Goal: Obtain resource: Download file/media

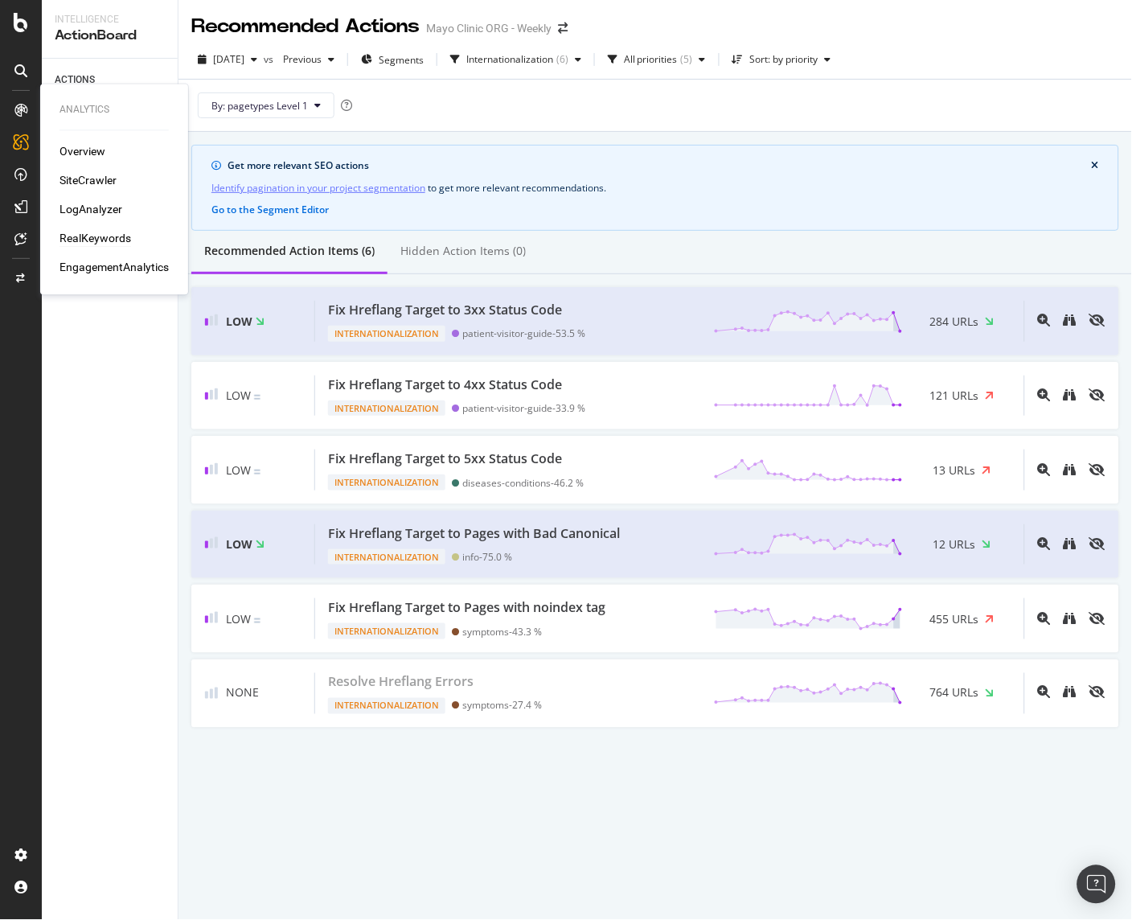
click at [98, 236] on div "RealKeywords" at bounding box center [95, 239] width 72 height 16
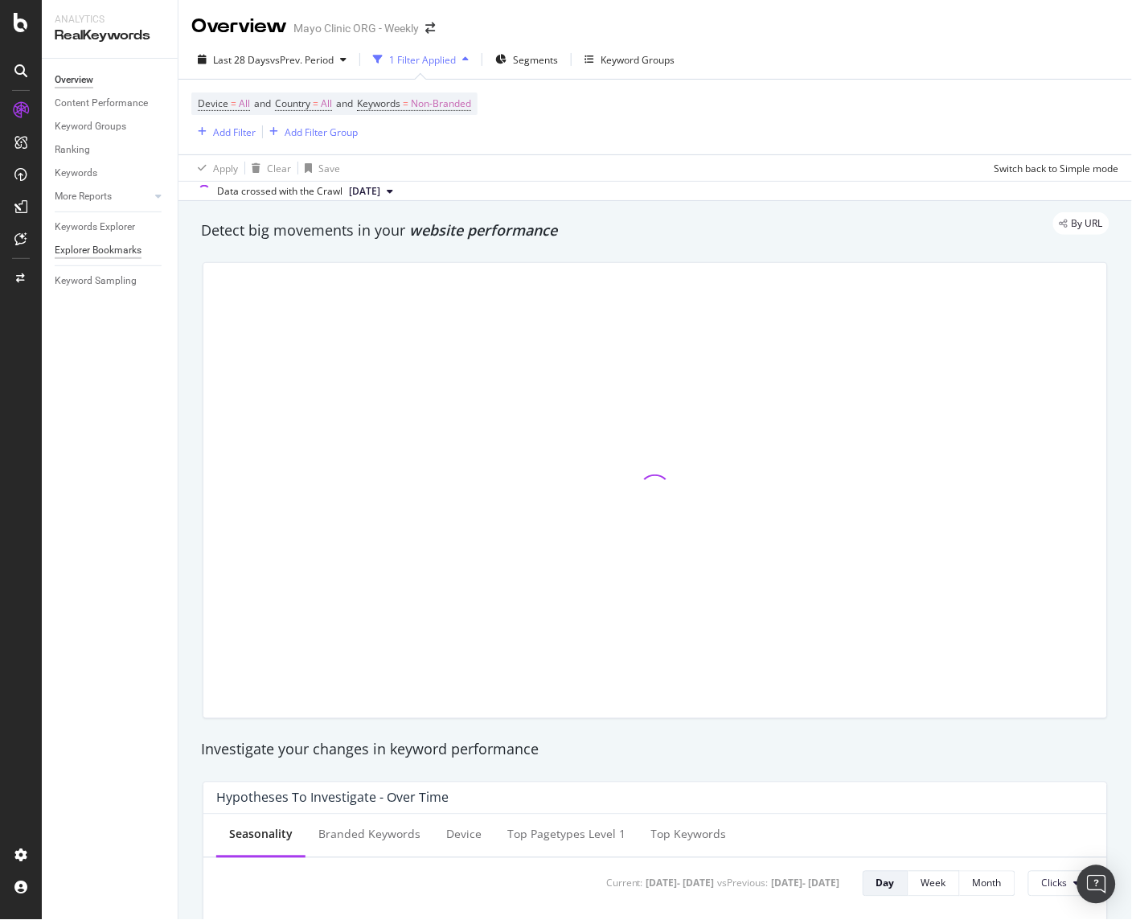
click at [76, 252] on div "Explorer Bookmarks" at bounding box center [98, 250] width 87 height 17
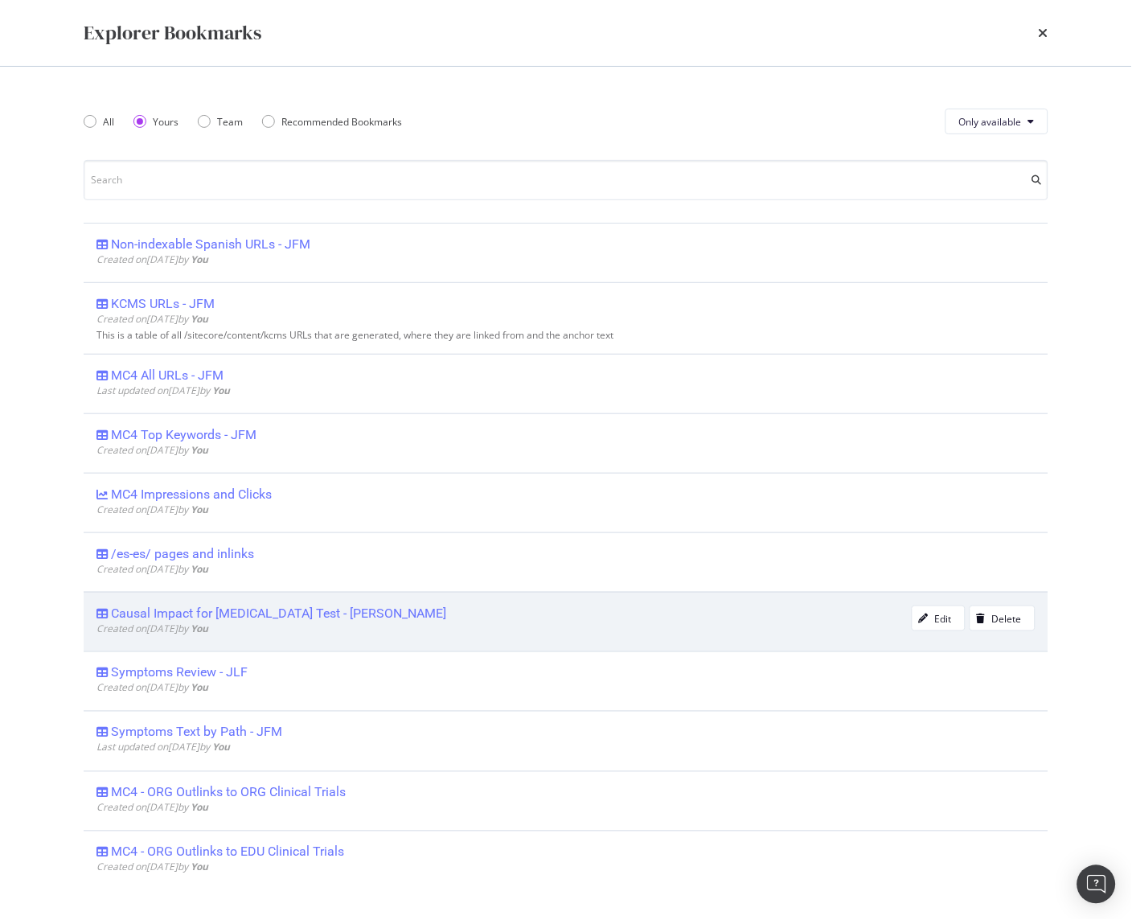
click at [249, 617] on div "Causal Impact for [MEDICAL_DATA] Test - [PERSON_NAME]" at bounding box center [278, 613] width 335 height 16
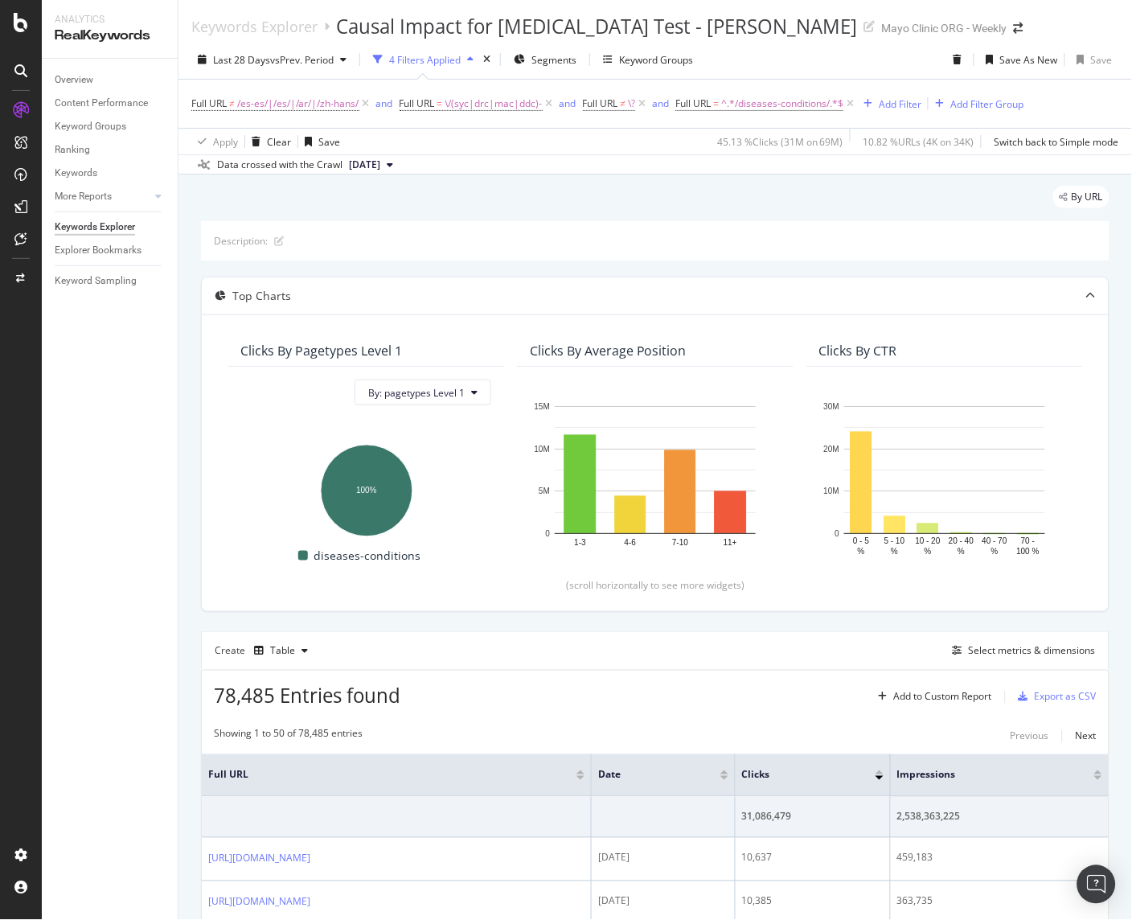
click at [380, 164] on span "[DATE]" at bounding box center [364, 165] width 31 height 14
click at [519, 157] on div "Data crossed with the Crawl [DATE]" at bounding box center [654, 163] width 953 height 19
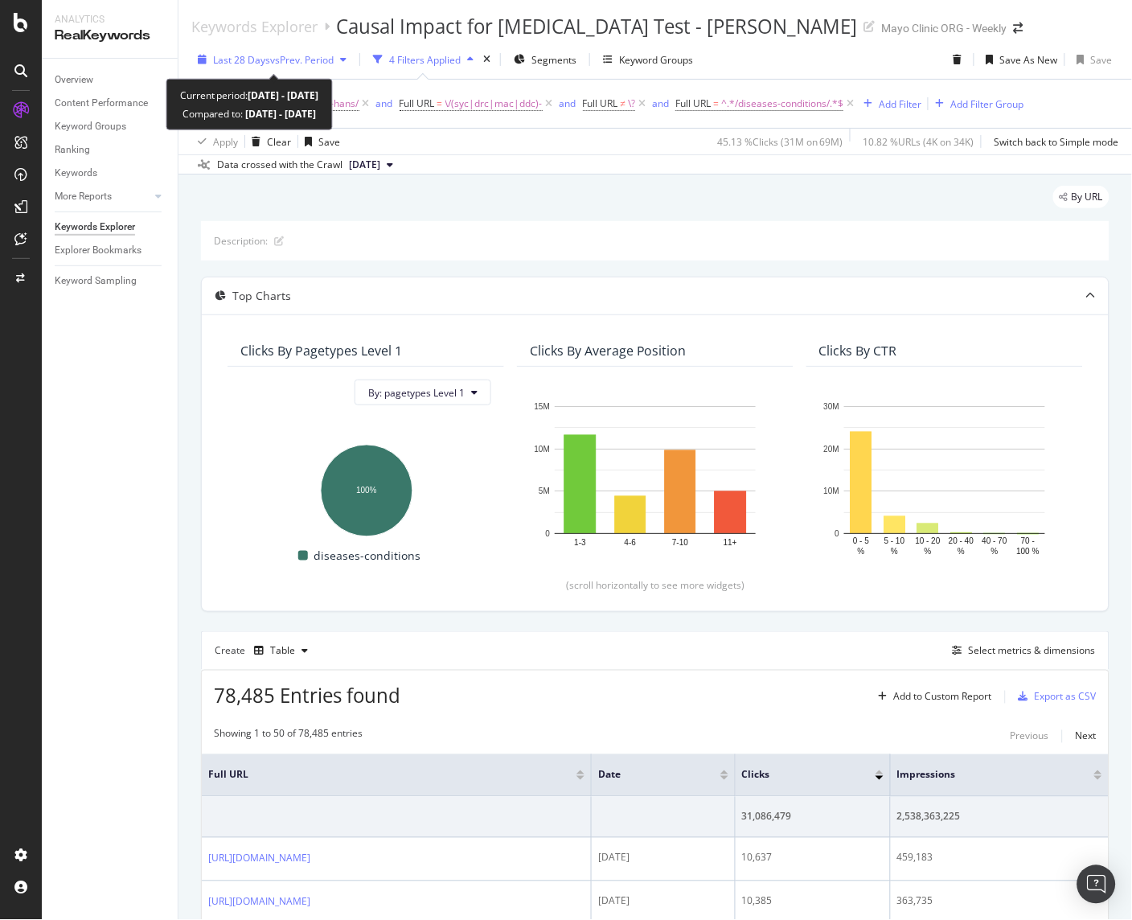
click at [246, 61] on span "Last 28 Days" at bounding box center [241, 60] width 57 height 14
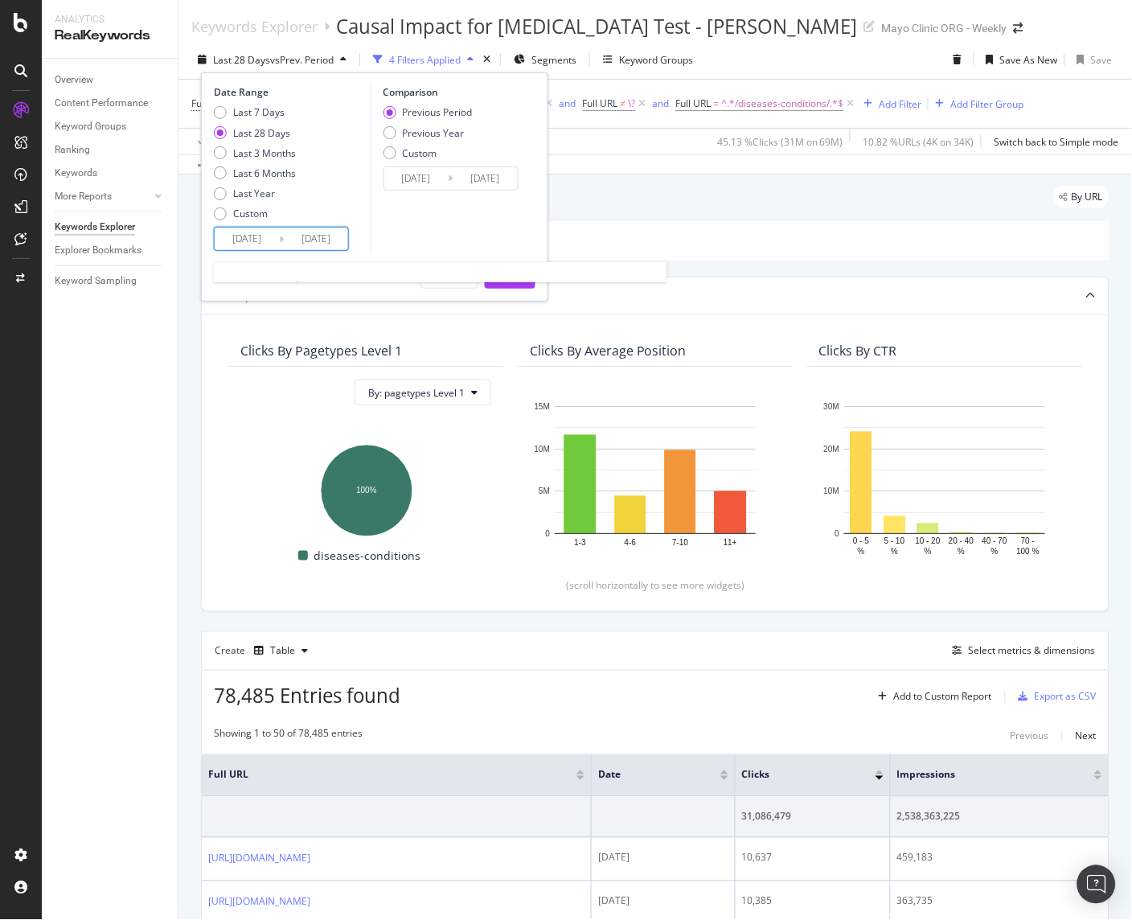
click at [247, 244] on input "[DATE]" at bounding box center [247, 238] width 64 height 23
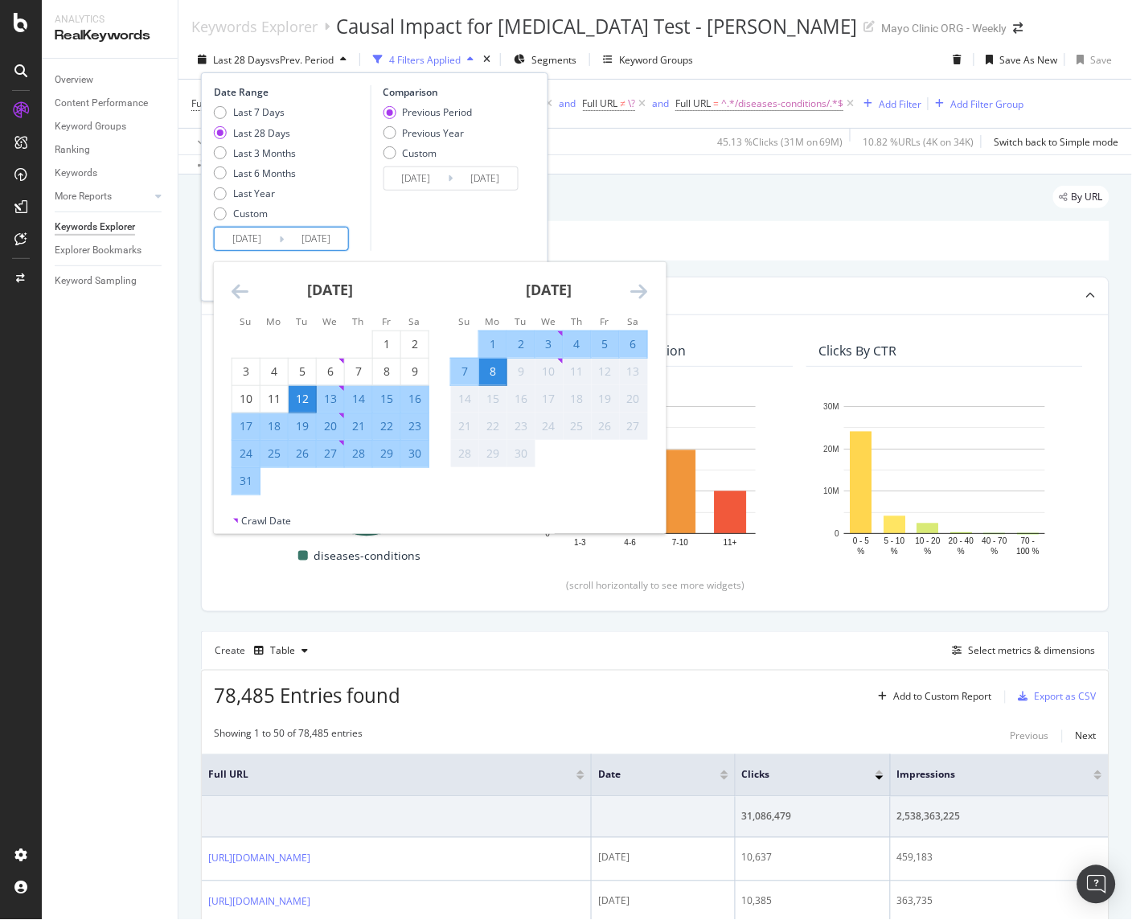
click at [247, 289] on icon "Move backward to switch to the previous month." at bounding box center [240, 290] width 17 height 19
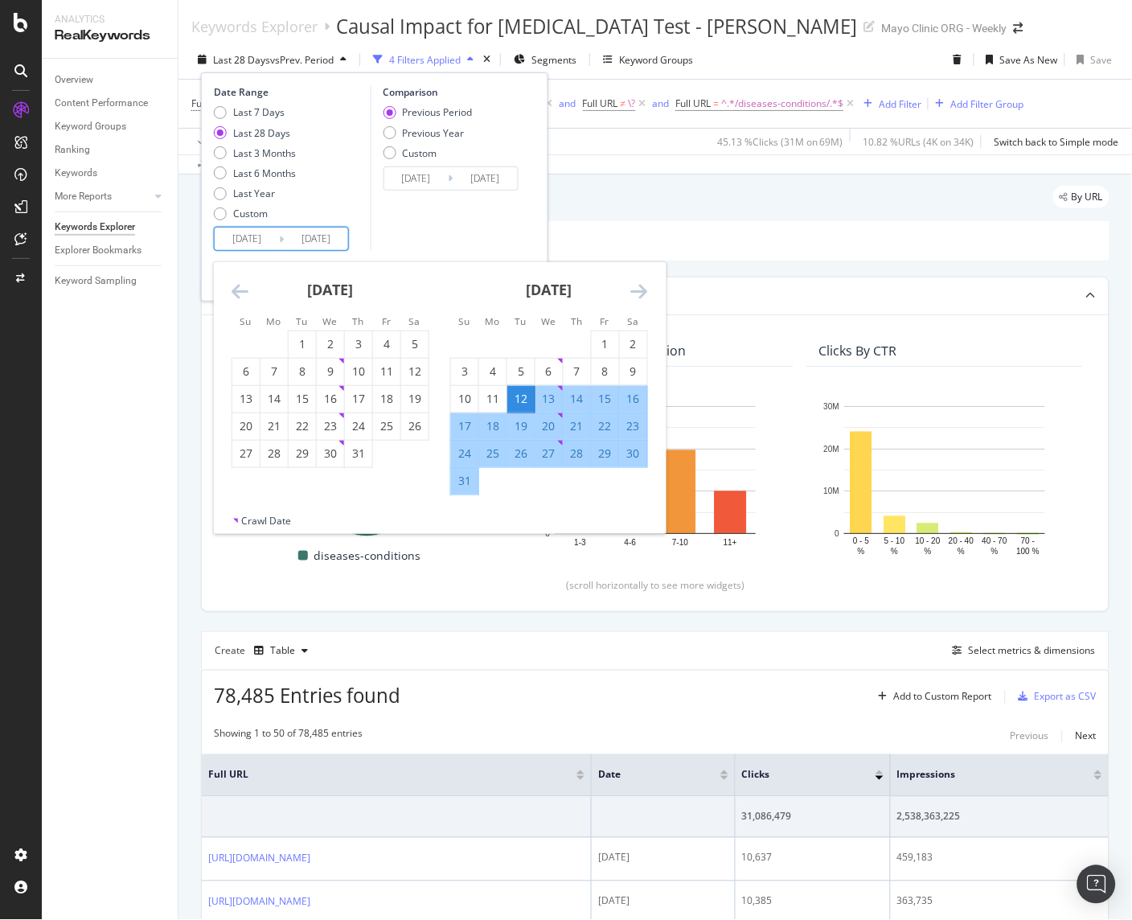
click at [247, 289] on icon "Move backward to switch to the previous month." at bounding box center [240, 290] width 17 height 19
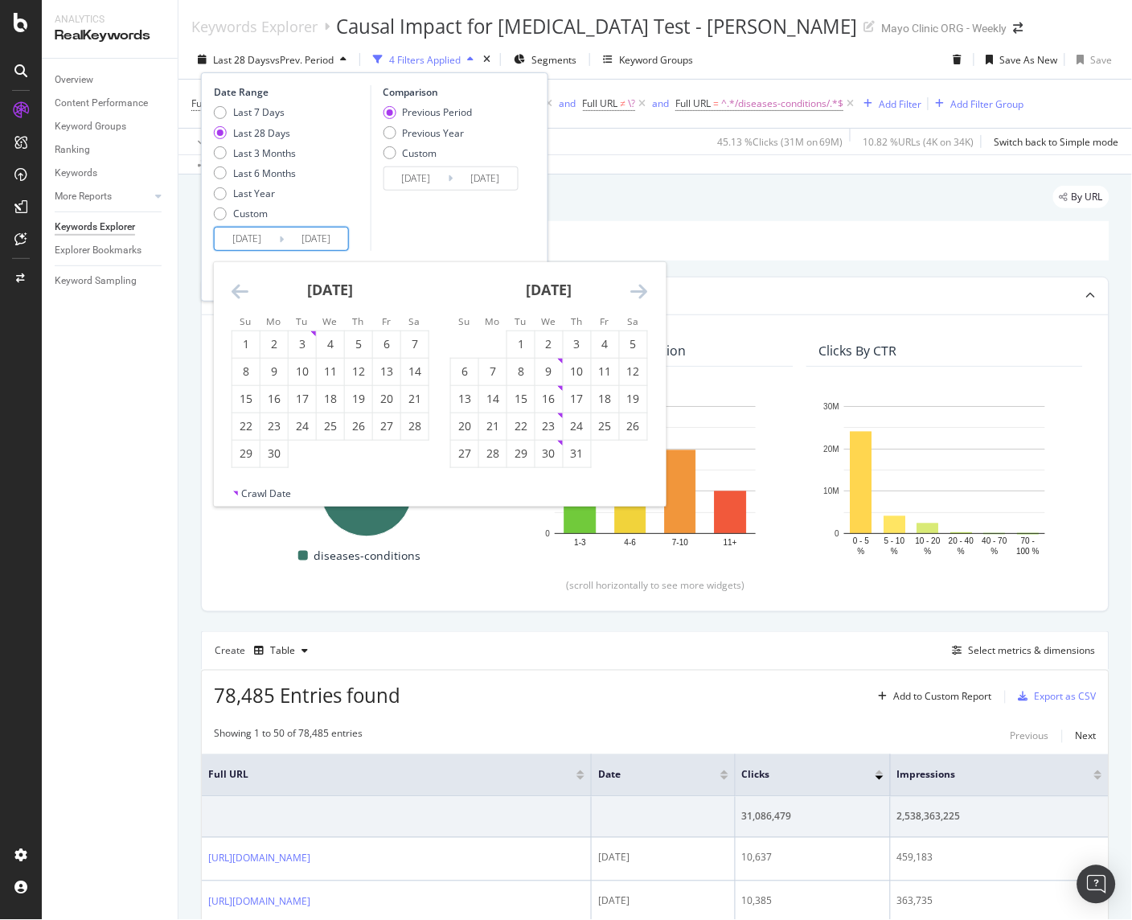
drag, startPoint x: 587, startPoint y: 678, endPoint x: 596, endPoint y: 673, distance: 10.1
click at [587, 678] on div "78,485 Entries found Add to Custom Report Export as CSV" at bounding box center [655, 689] width 907 height 39
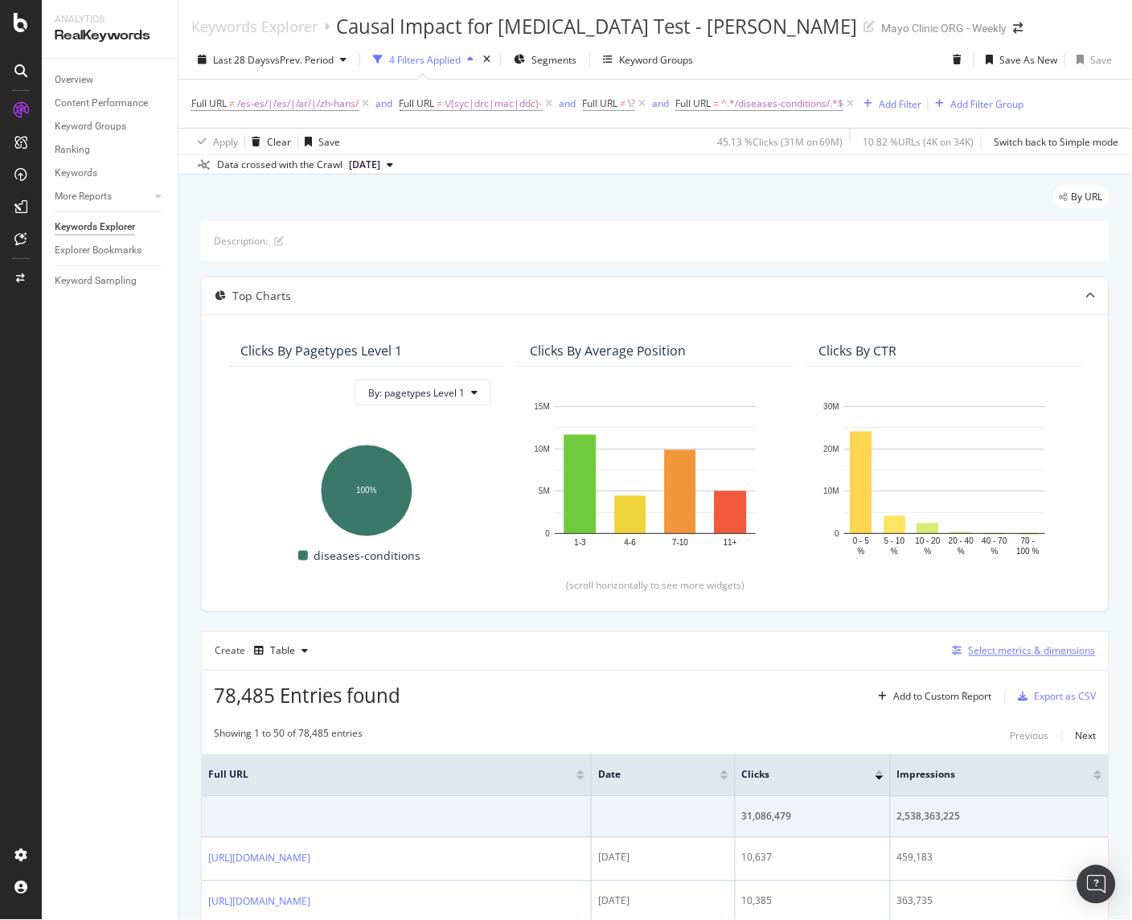
click at [982, 652] on div "Select metrics & dimensions" at bounding box center [1032, 651] width 127 height 14
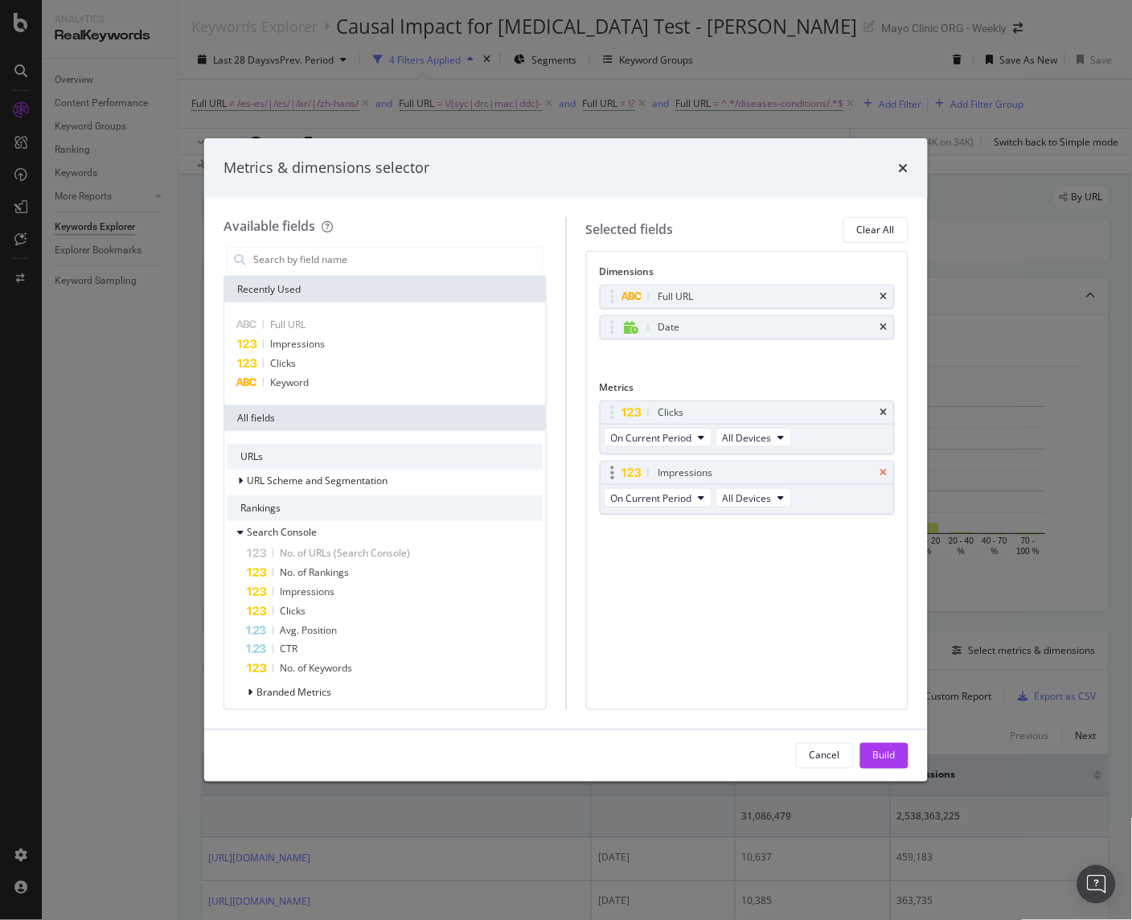
click at [882, 471] on icon "times" at bounding box center [883, 473] width 7 height 10
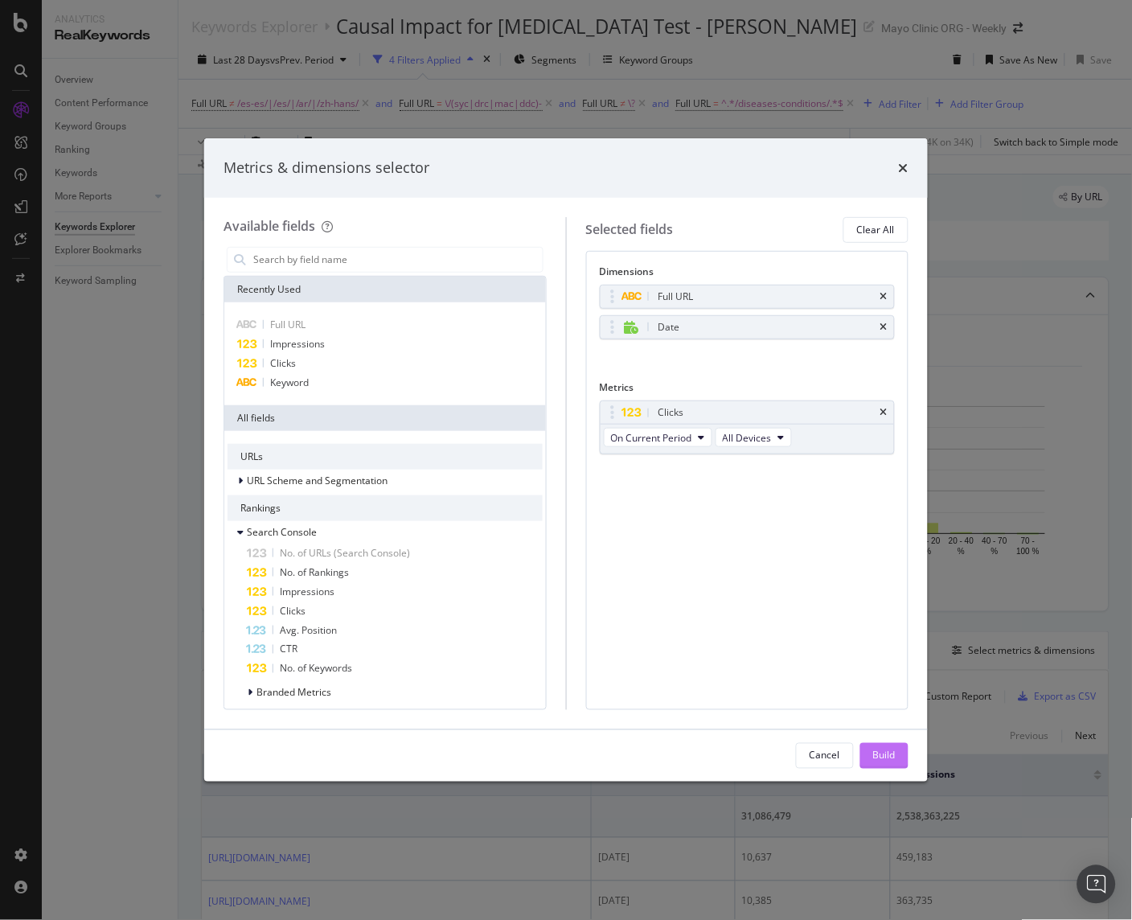
click at [892, 752] on div "Build" at bounding box center [884, 755] width 23 height 14
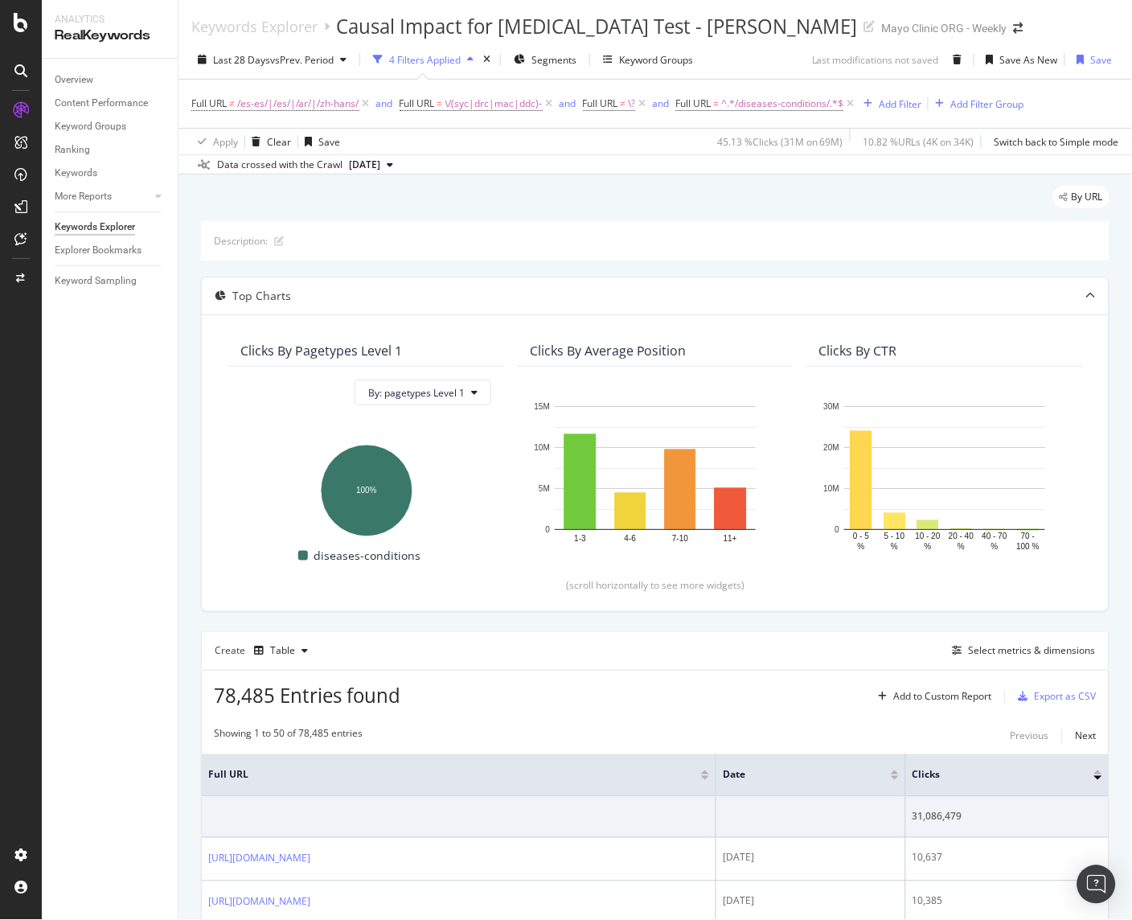
drag, startPoint x: 527, startPoint y: 191, endPoint x: 511, endPoint y: 191, distance: 16.1
click at [527, 191] on div "By URL" at bounding box center [655, 203] width 908 height 35
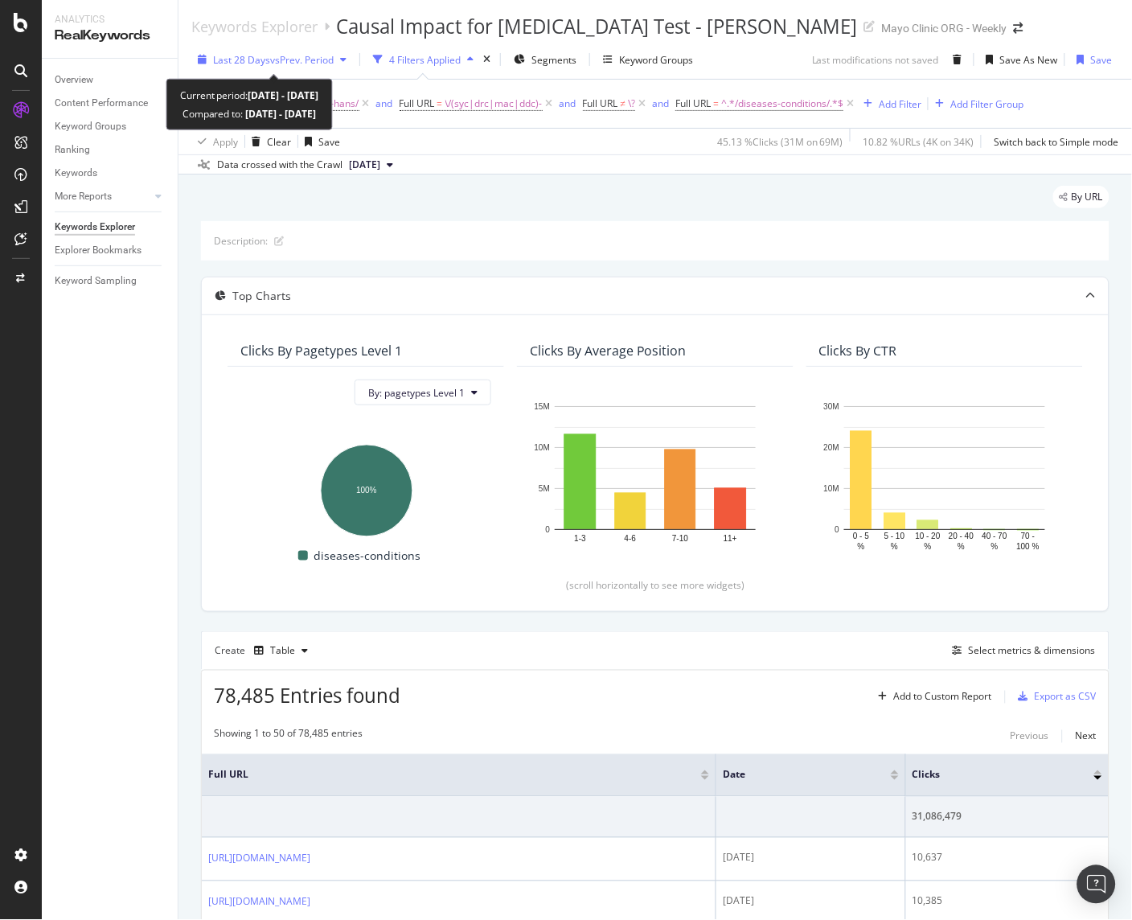
click at [272, 59] on span "vs Prev. Period" at bounding box center [302, 60] width 64 height 14
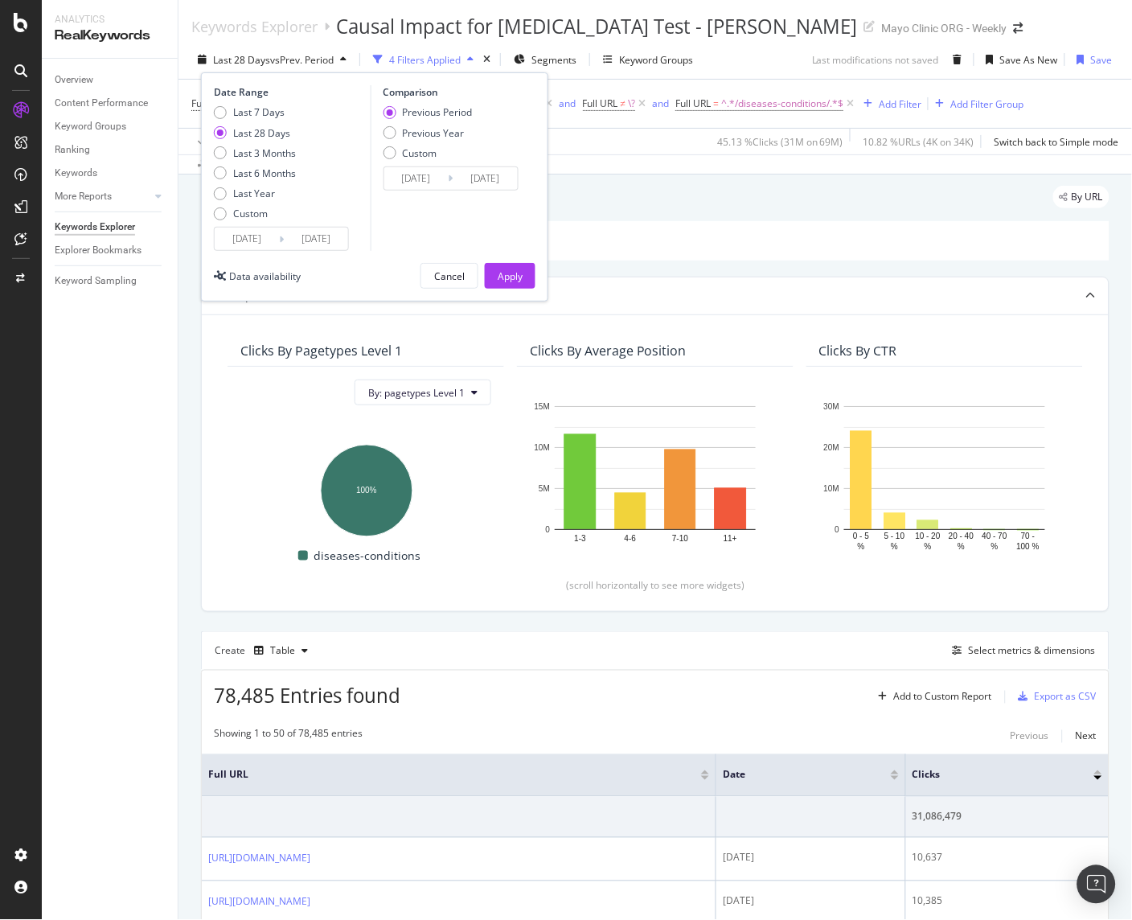
click at [256, 236] on input "[DATE]" at bounding box center [247, 238] width 64 height 23
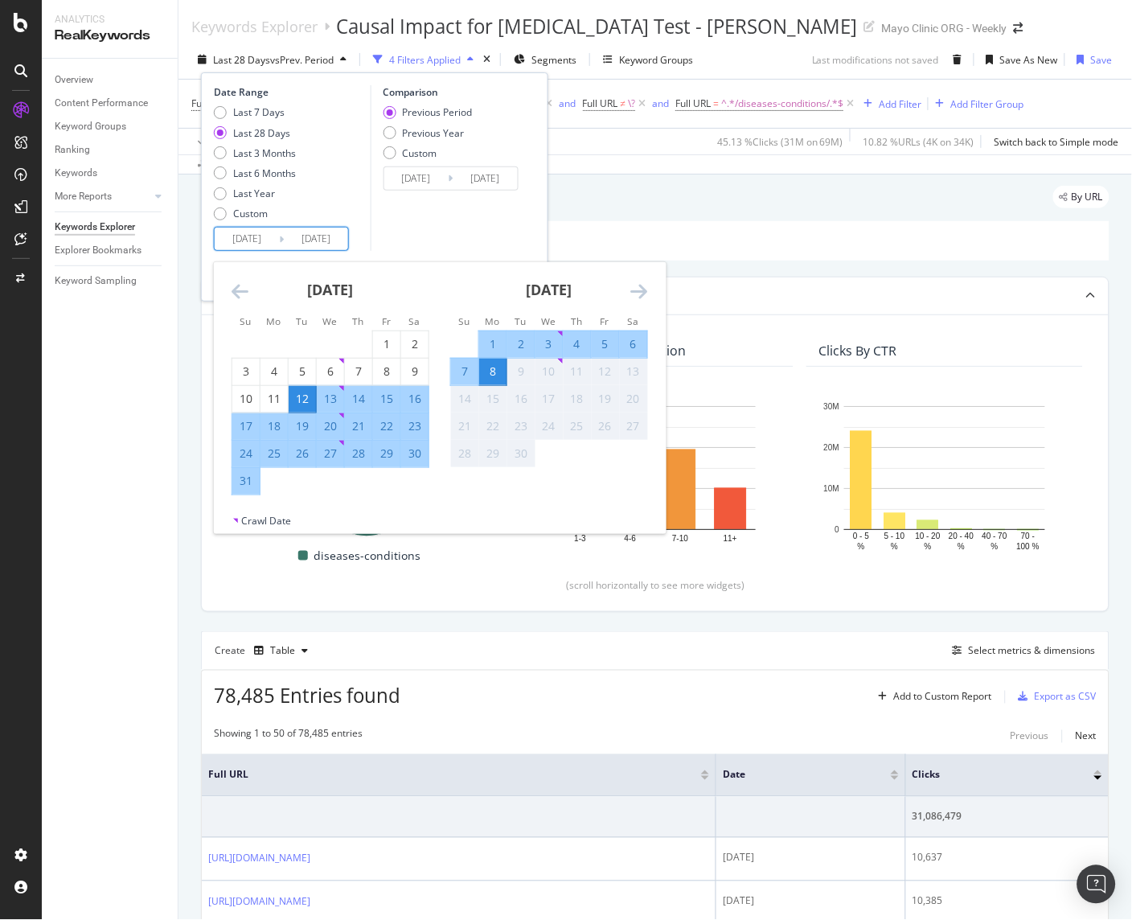
click at [233, 289] on icon "Move backward to switch to the previous month." at bounding box center [240, 290] width 17 height 19
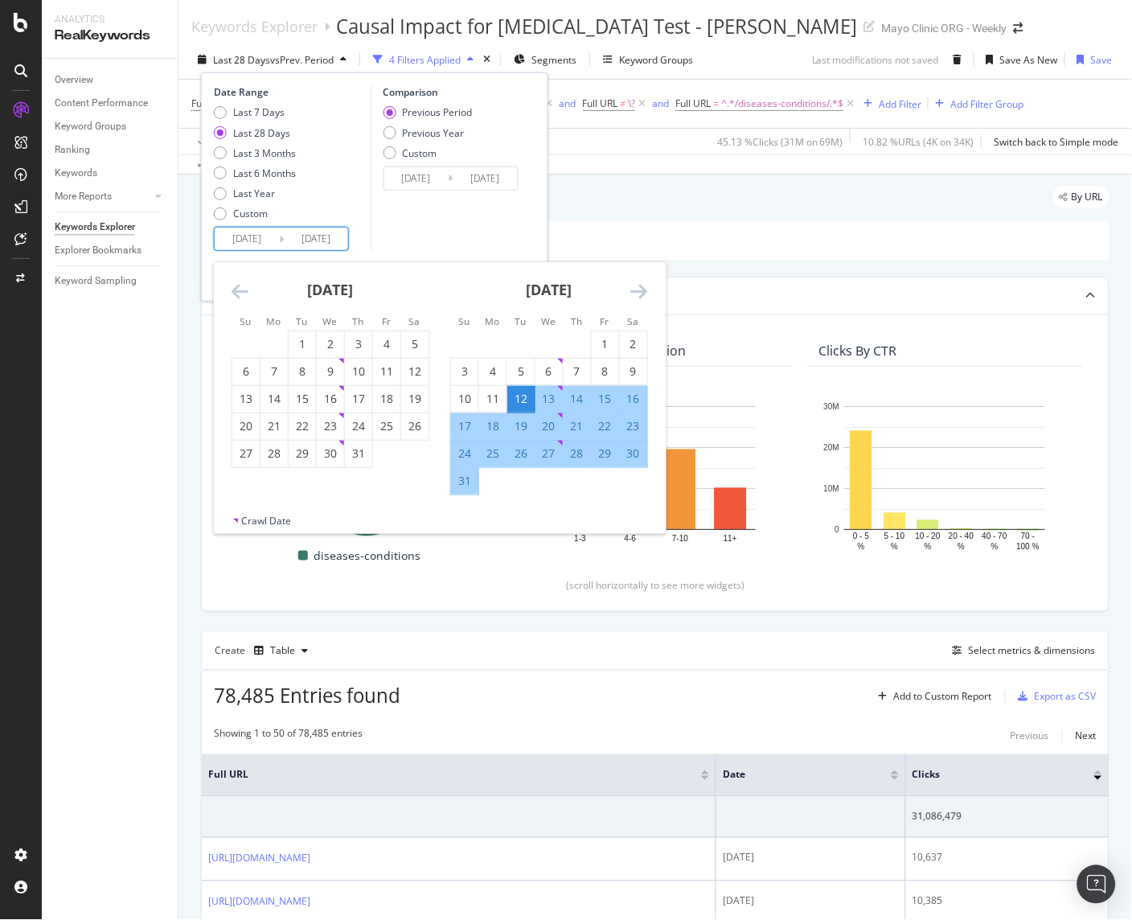
click at [246, 289] on icon "Move backward to switch to the previous month." at bounding box center [240, 290] width 17 height 19
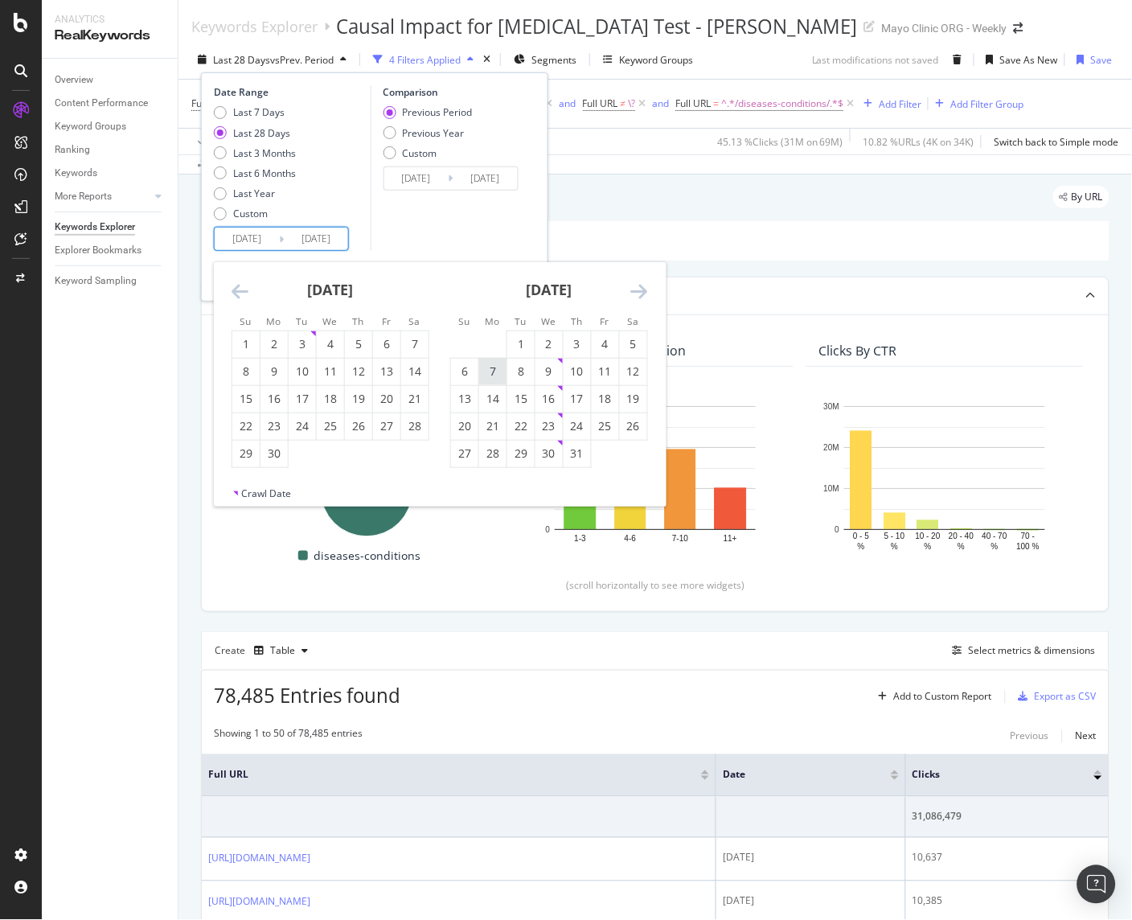
click at [493, 376] on div "7" at bounding box center [492, 371] width 27 height 16
type input "[DATE]"
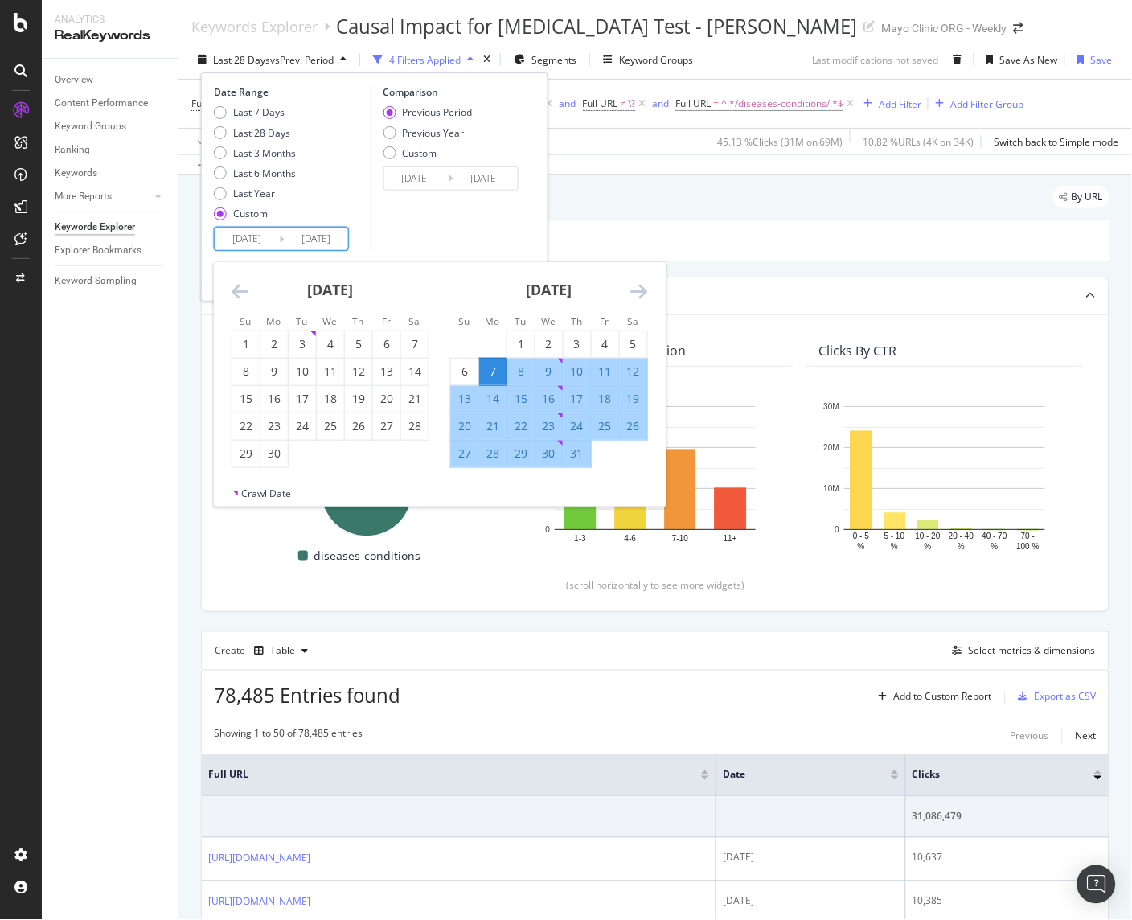
click at [646, 293] on icon "Move forward to switch to the next month." at bounding box center [639, 290] width 17 height 19
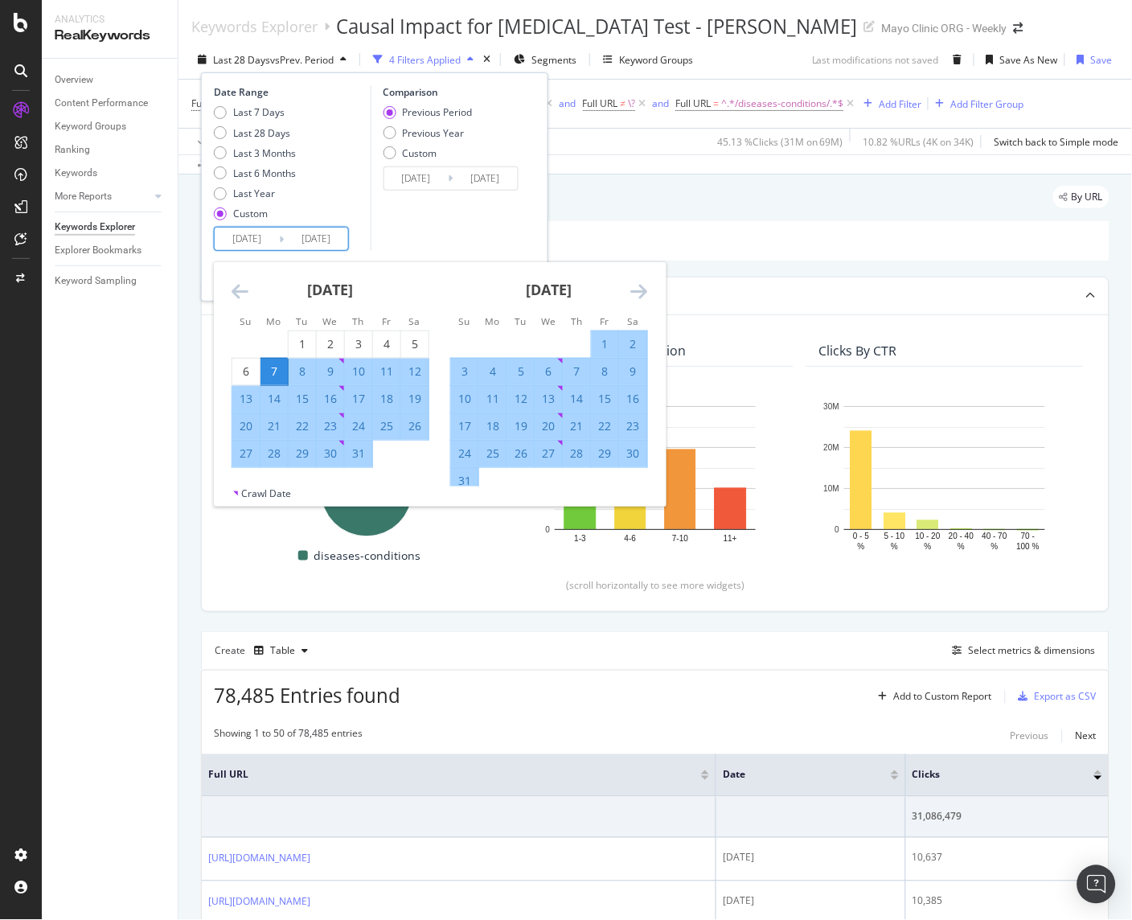
click at [646, 293] on icon "Move forward to switch to the next month." at bounding box center [639, 290] width 17 height 19
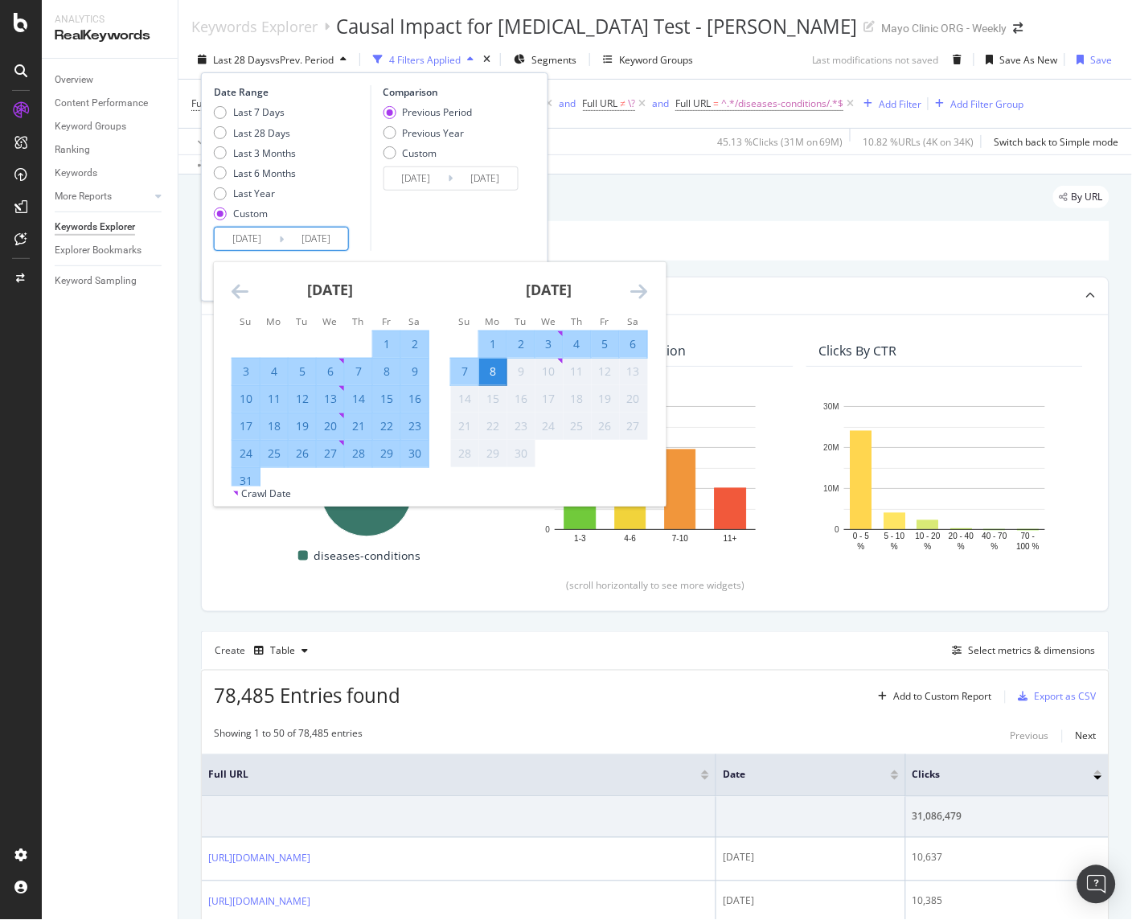
click at [467, 371] on div "7" at bounding box center [464, 371] width 27 height 16
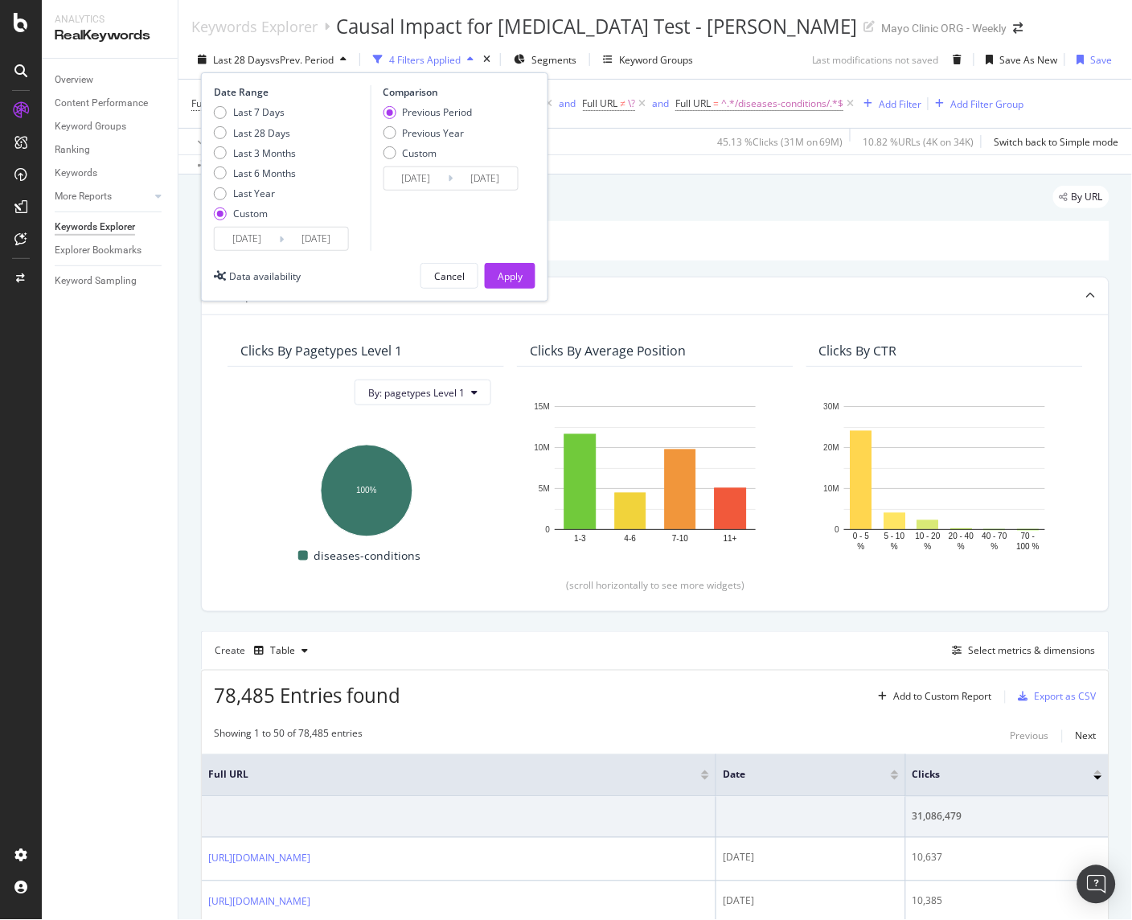
type input "[DATE]"
click at [457, 218] on div "Comparison Previous Period Previous Year Custom [DATE] Navigate forward to inte…" at bounding box center [446, 168] width 153 height 166
click at [517, 277] on div "Apply" at bounding box center [510, 276] width 25 height 14
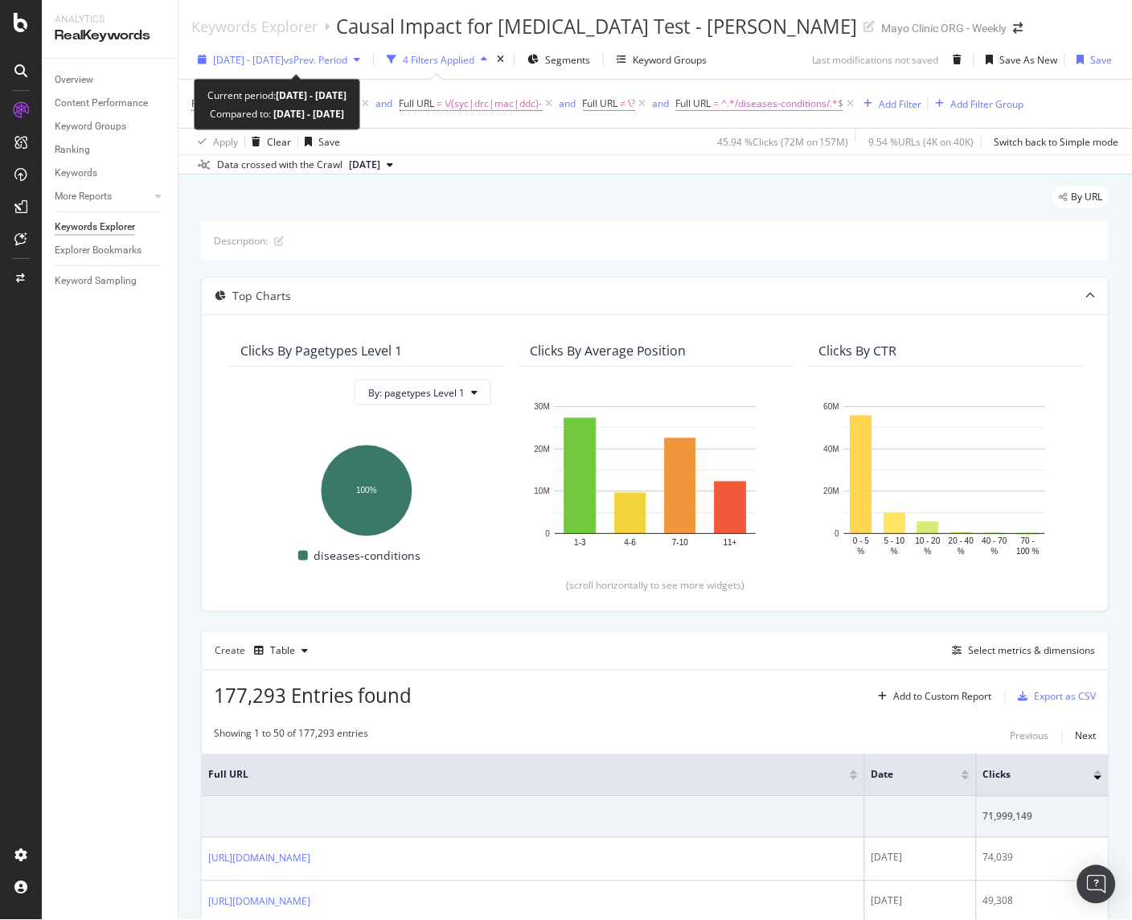
click at [227, 56] on span "[DATE] - [DATE]" at bounding box center [248, 60] width 71 height 14
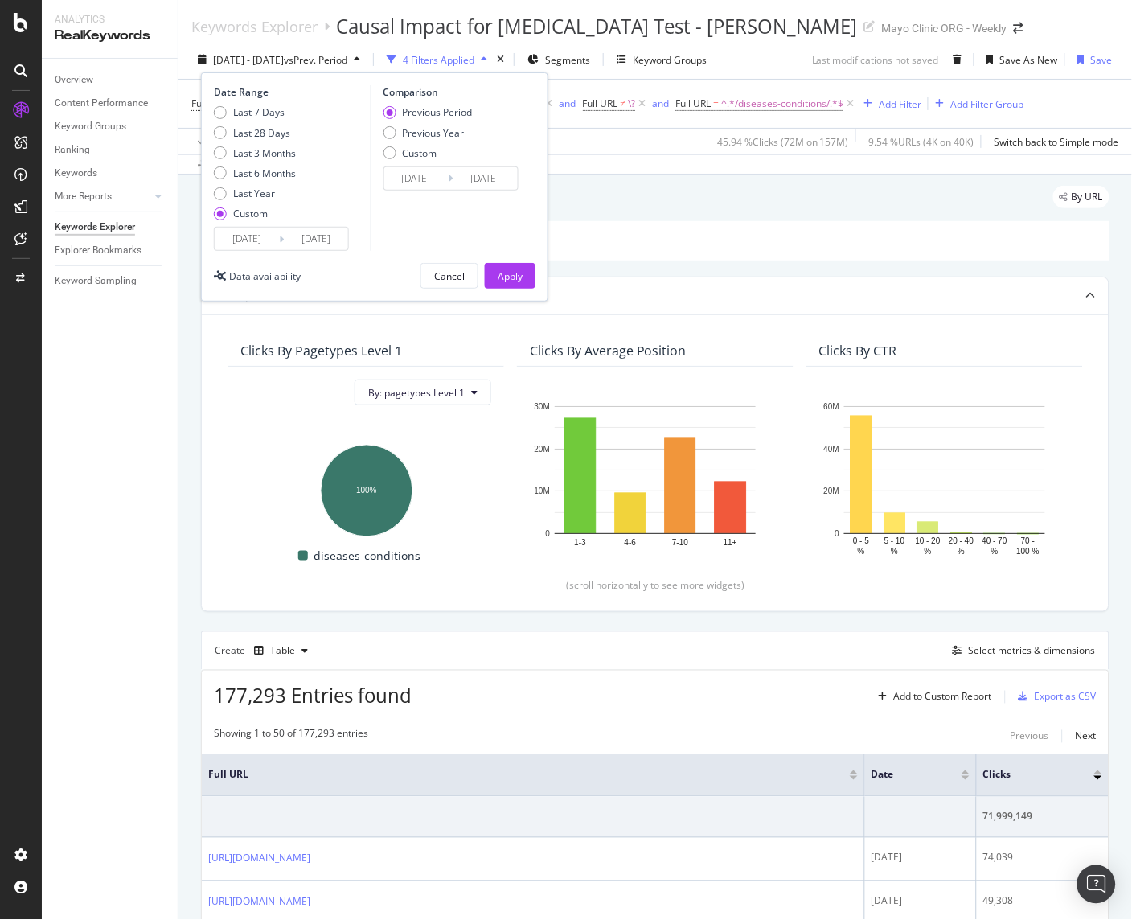
click at [249, 236] on input "[DATE]" at bounding box center [247, 238] width 64 height 23
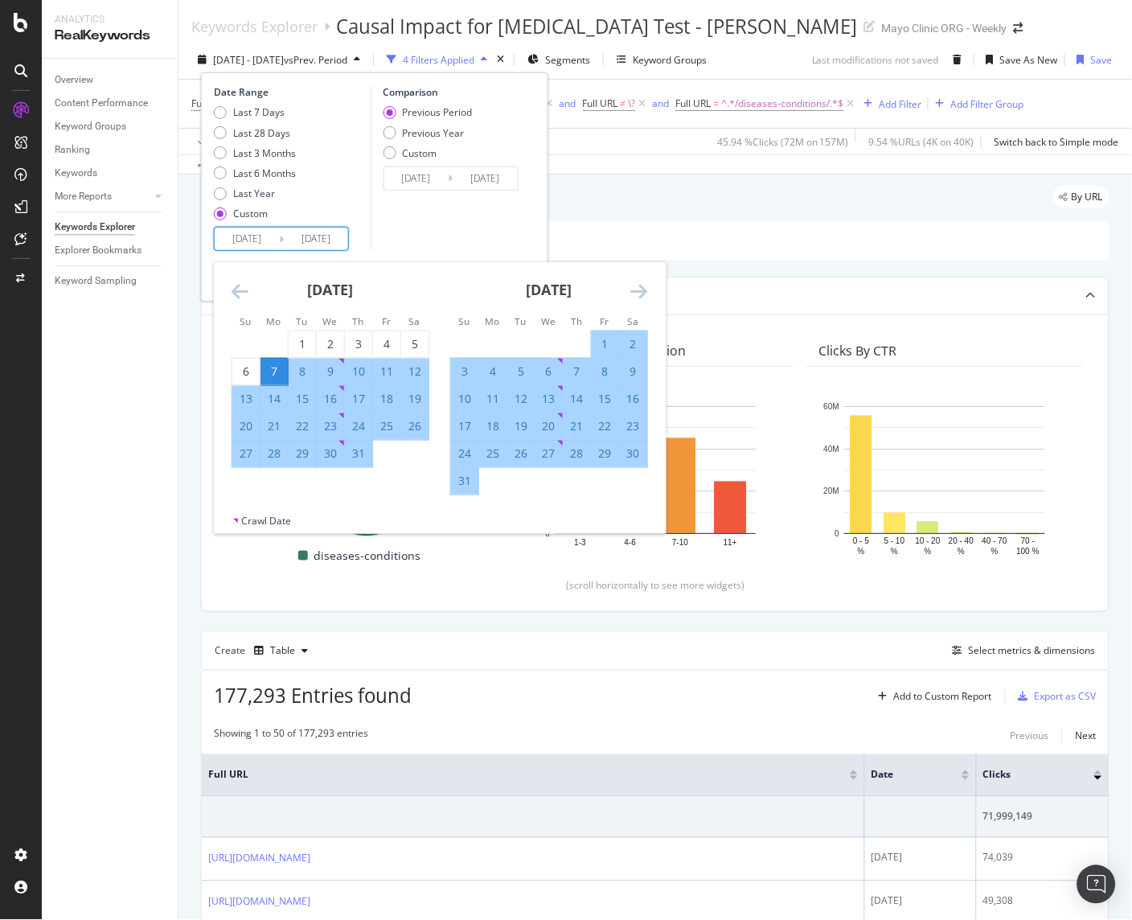
click at [241, 289] on icon "Move backward to switch to the previous month." at bounding box center [240, 290] width 17 height 19
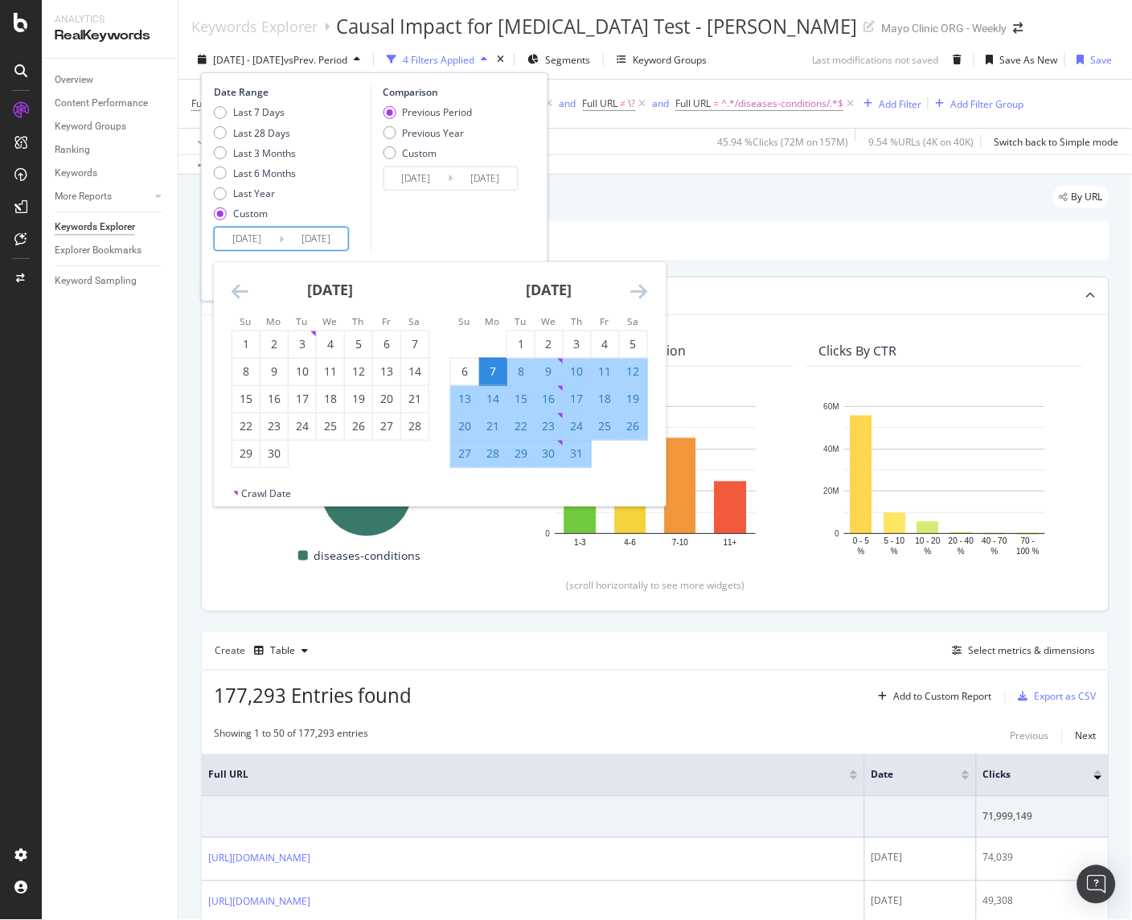
click at [774, 289] on div "Top Charts" at bounding box center [623, 296] width 843 height 16
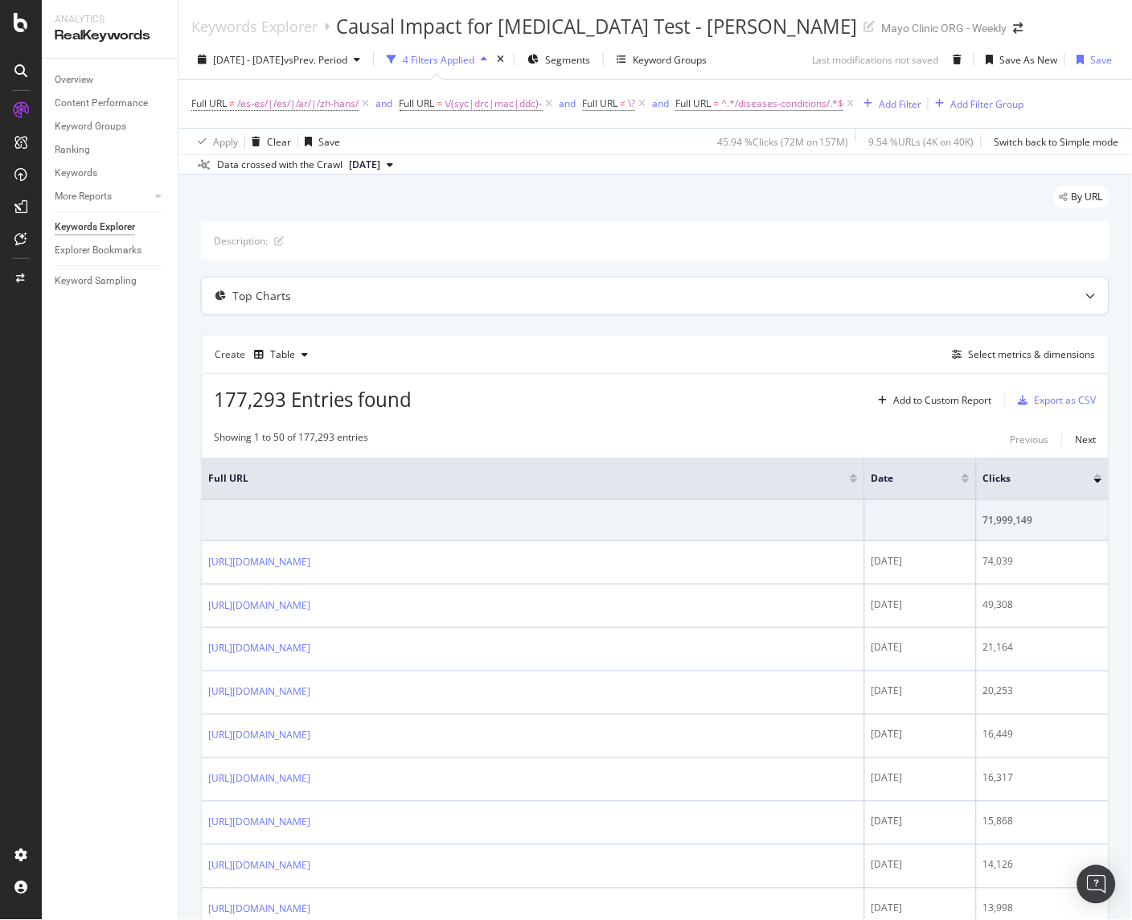
click at [766, 292] on div "Top Charts" at bounding box center [623, 296] width 843 height 16
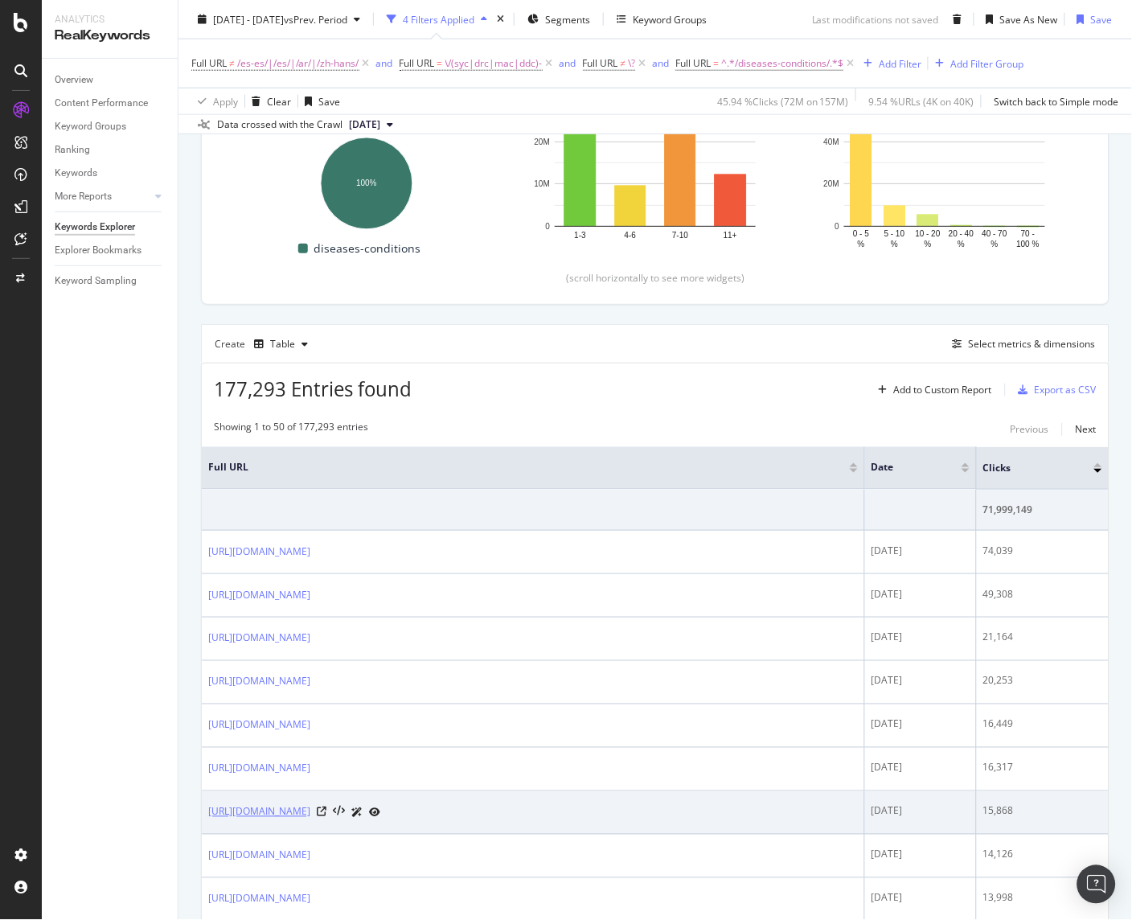
scroll to position [625, 0]
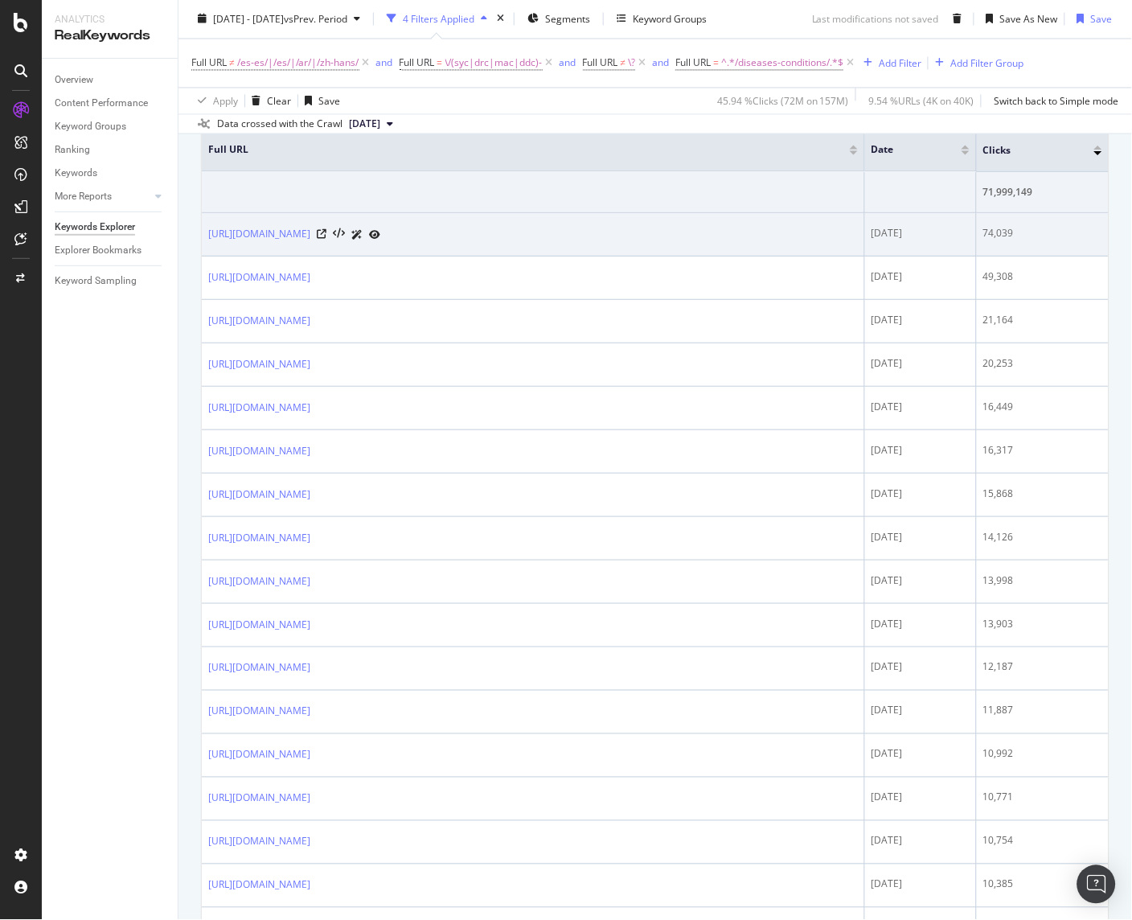
click at [423, 252] on td "[URL][DOMAIN_NAME]" at bounding box center [533, 234] width 663 height 43
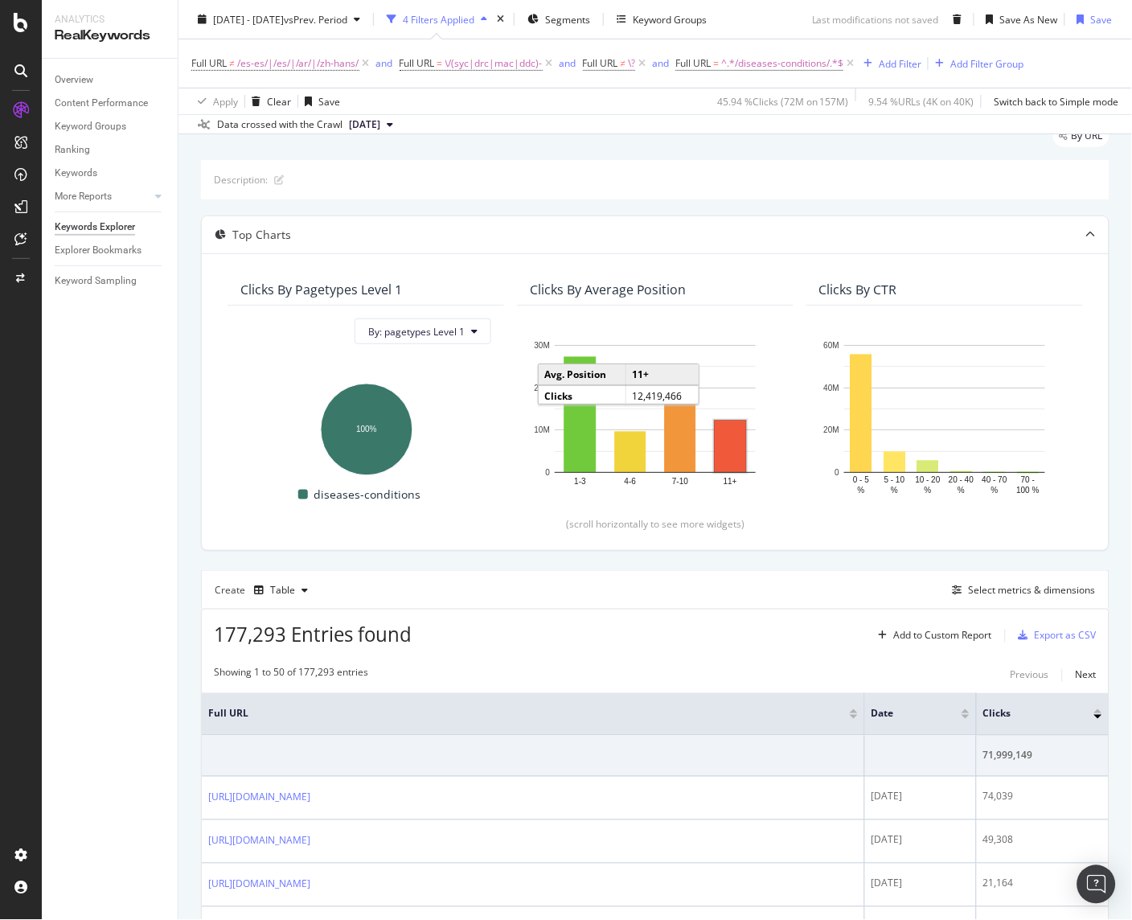
scroll to position [89, 0]
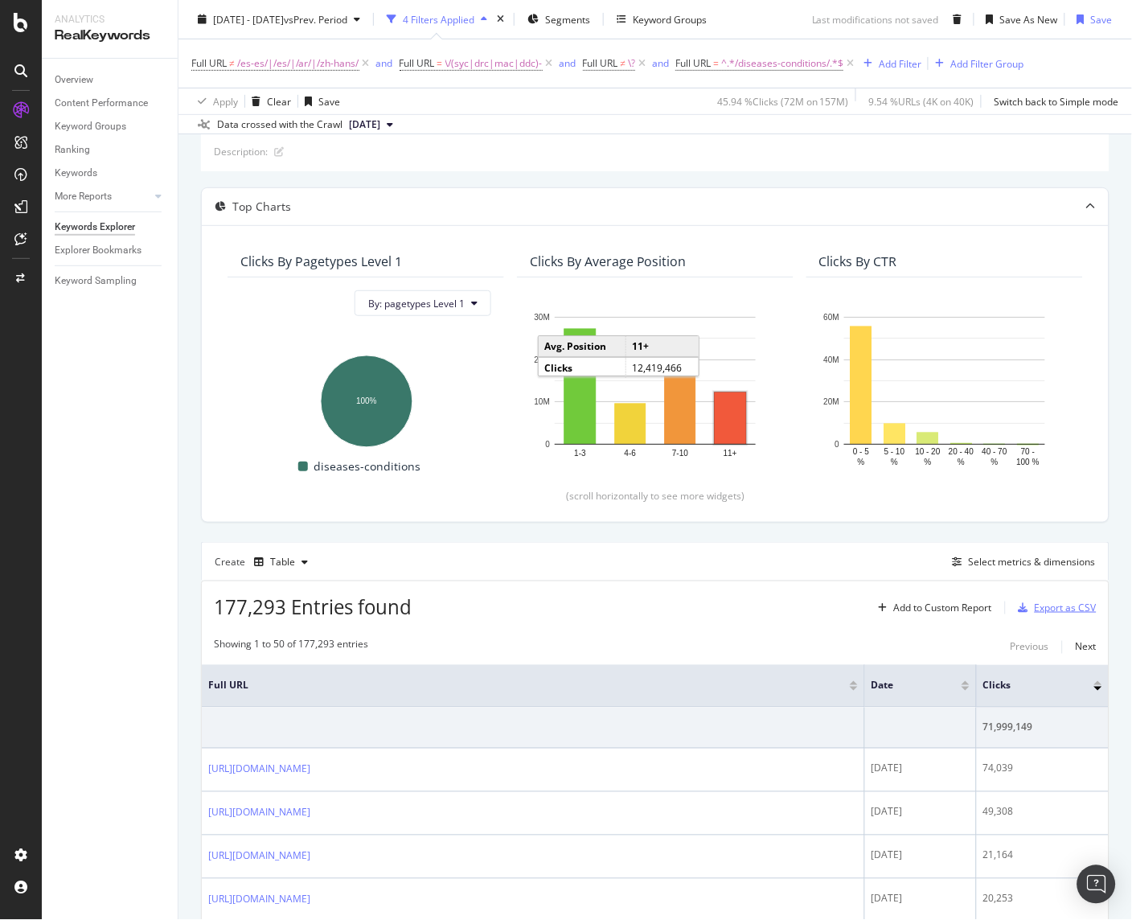
click at [1035, 614] on div "Export as CSV" at bounding box center [1066, 607] width 62 height 14
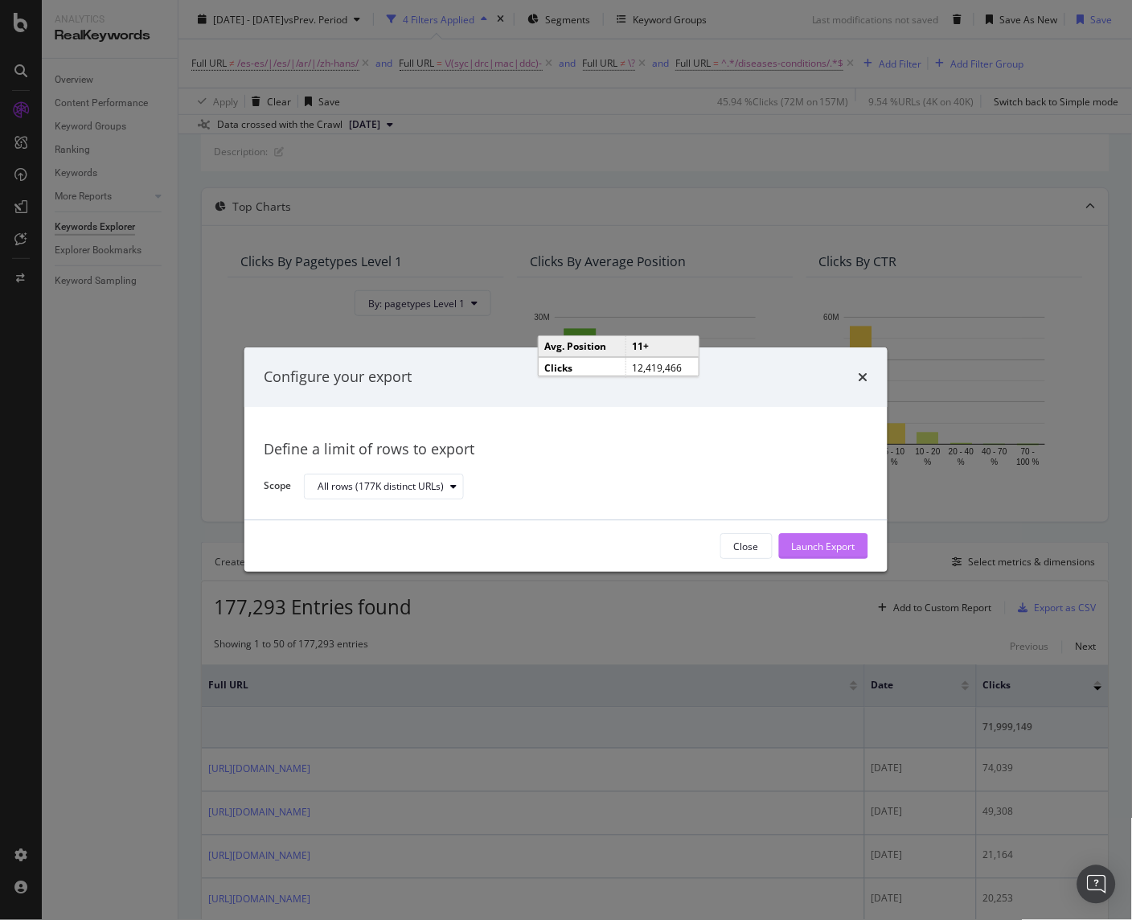
click at [833, 543] on div "Launch Export" at bounding box center [824, 546] width 64 height 14
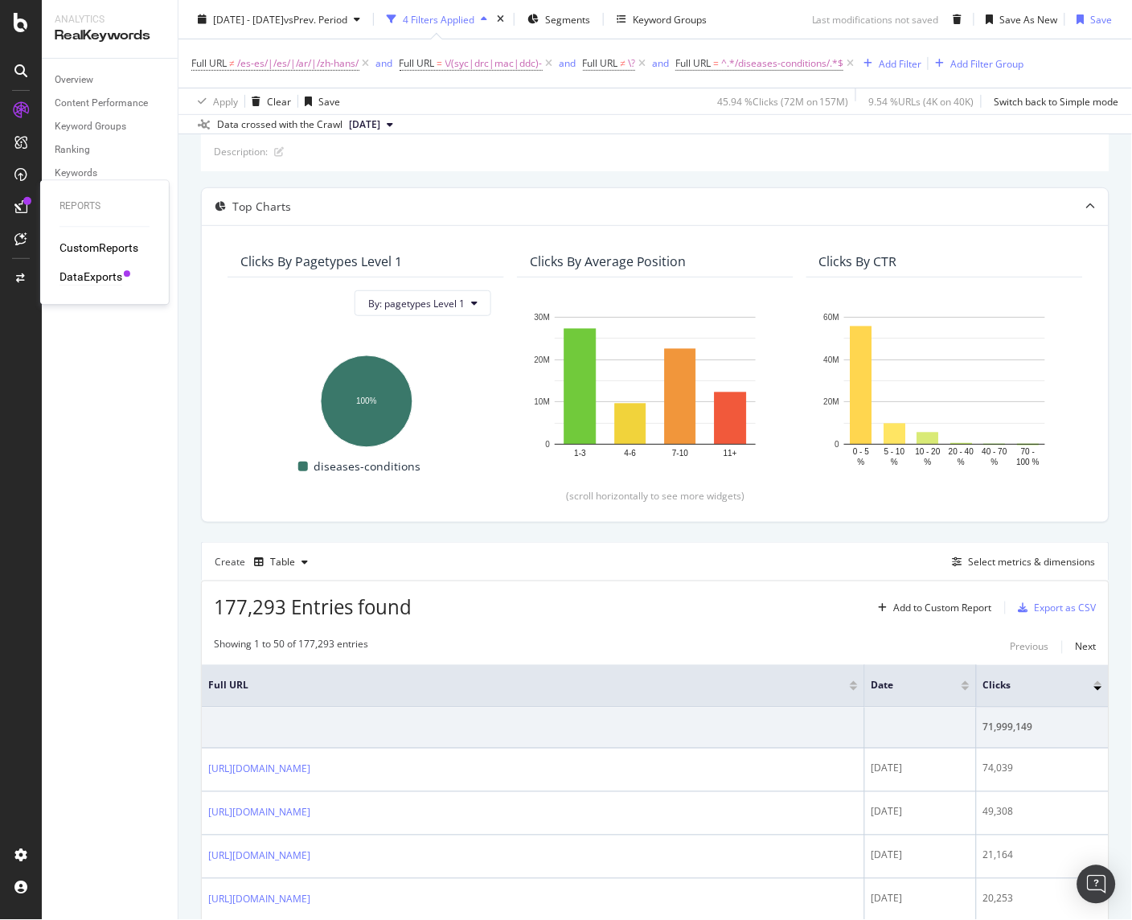
click at [84, 271] on div "DataExports" at bounding box center [90, 277] width 63 height 16
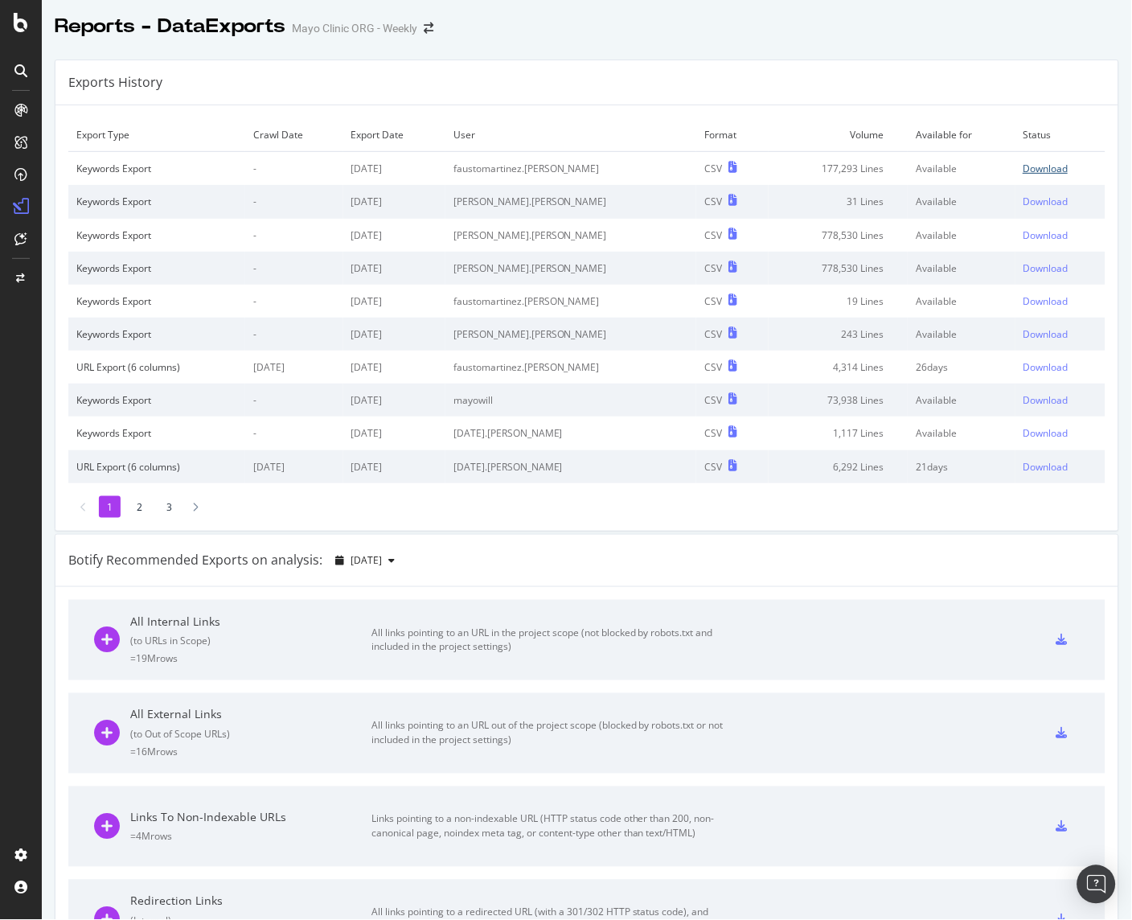
click at [1023, 166] on div "Download" at bounding box center [1045, 169] width 45 height 14
